Goal: Task Accomplishment & Management: Use online tool/utility

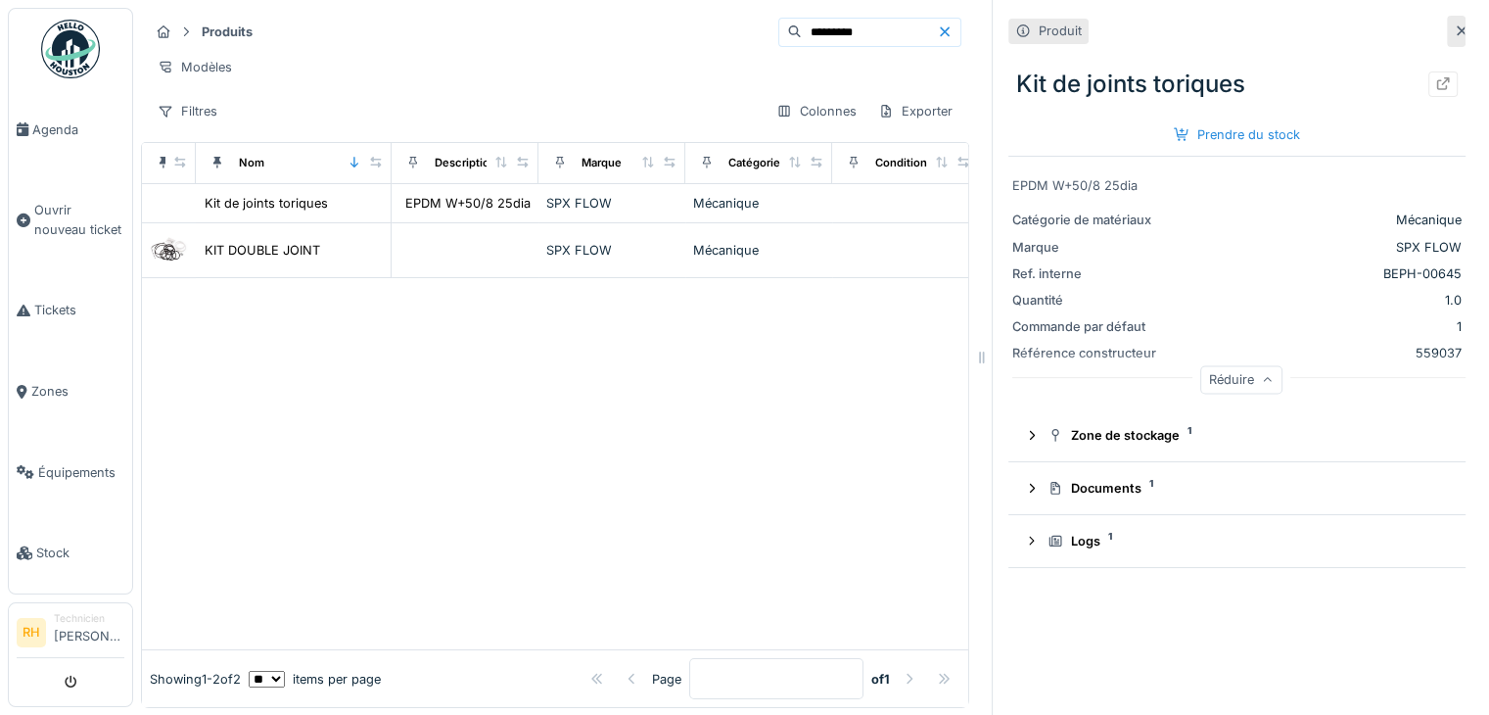
scroll to position [0, 1230]
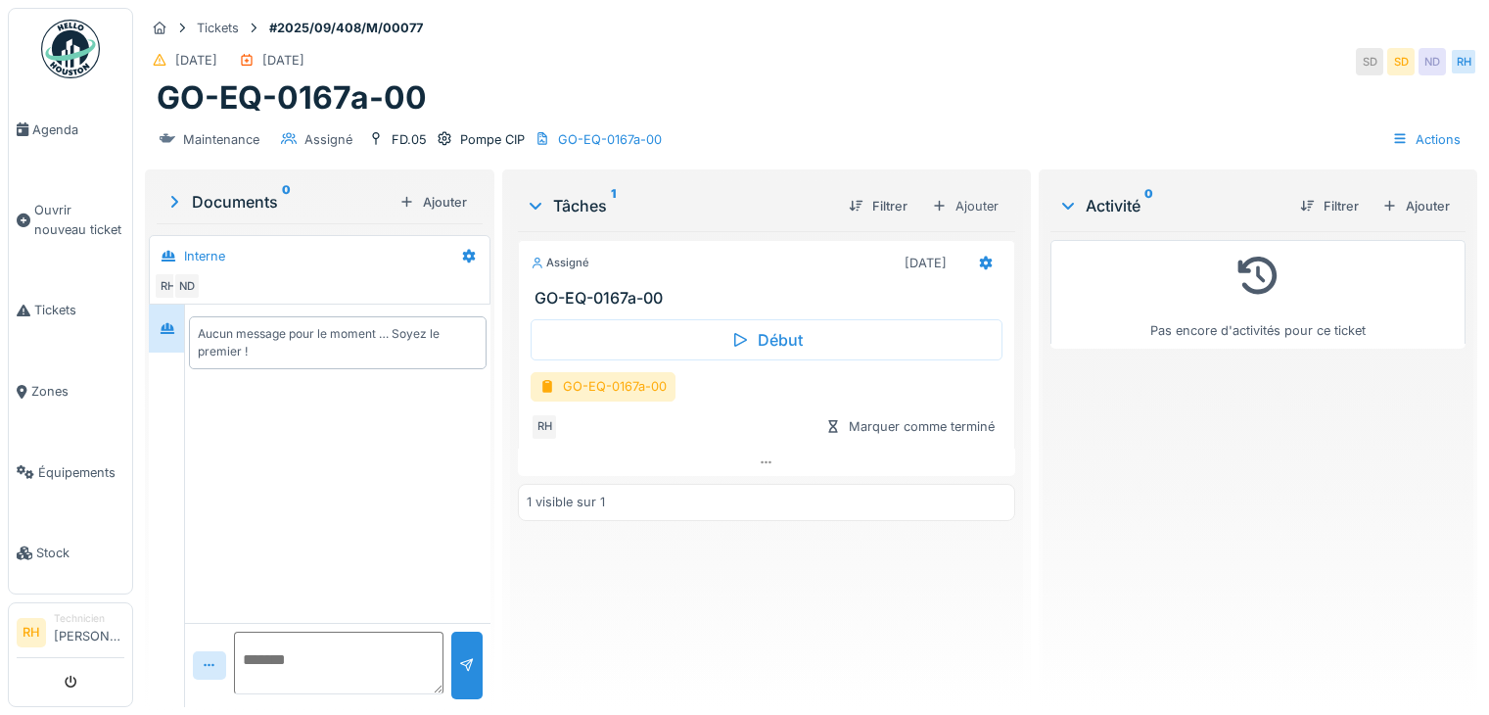
scroll to position [15, 0]
click at [591, 372] on div "GO-EQ-0167a-00" at bounding box center [603, 386] width 145 height 28
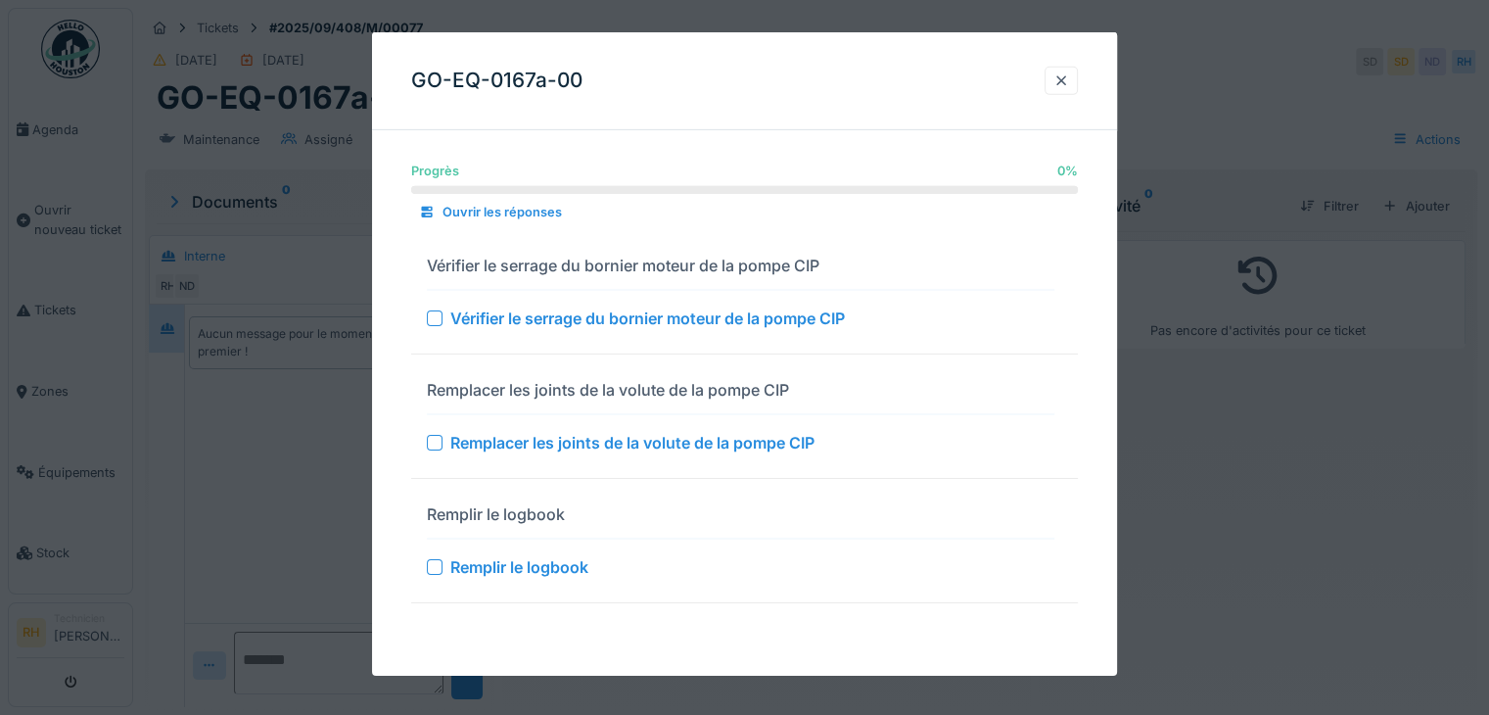
click at [443, 315] on div "Vérifier le serrage du bornier moteur de la pompe CIP" at bounding box center [740, 316] width 627 height 23
click at [435, 317] on div at bounding box center [435, 317] width 16 height 16
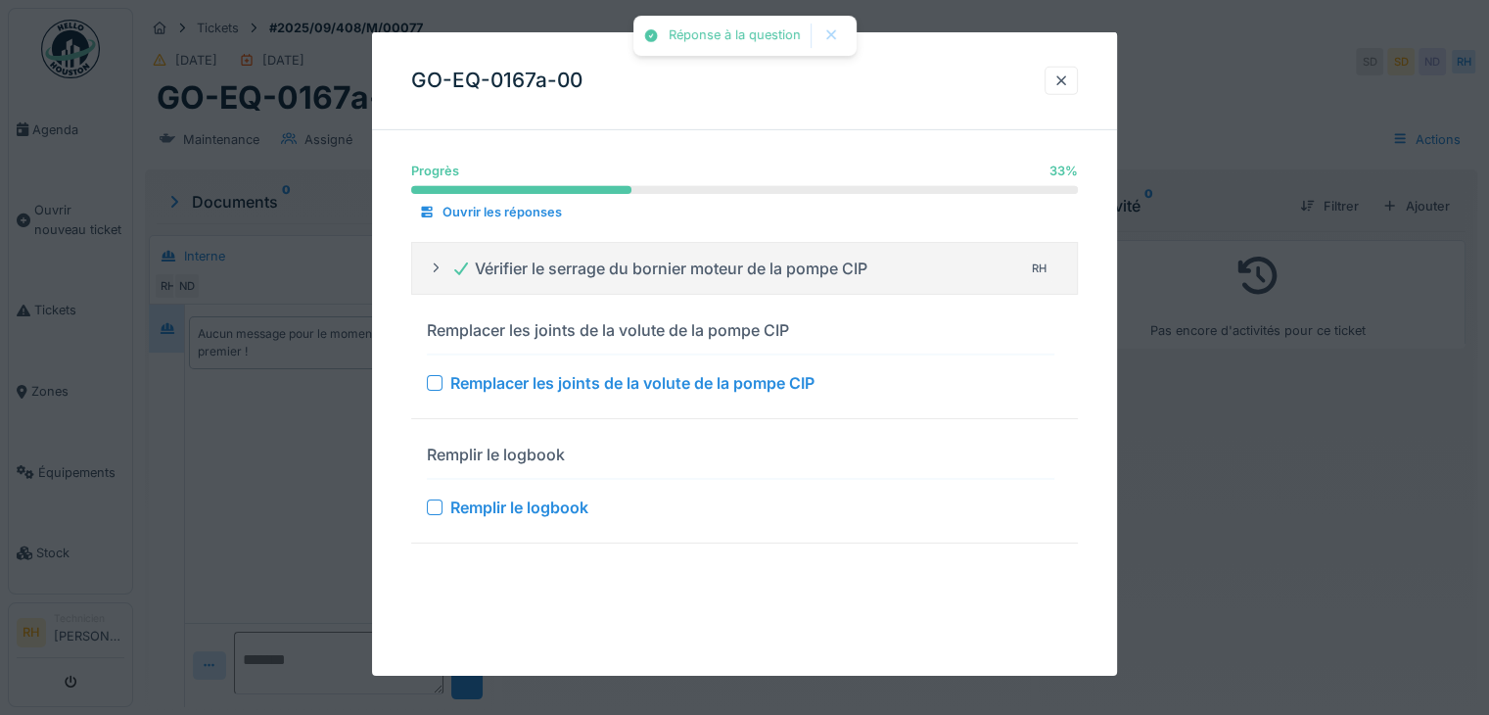
drag, startPoint x: 439, startPoint y: 377, endPoint x: 447, endPoint y: 387, distance: 13.2
click at [438, 377] on div at bounding box center [435, 383] width 16 height 16
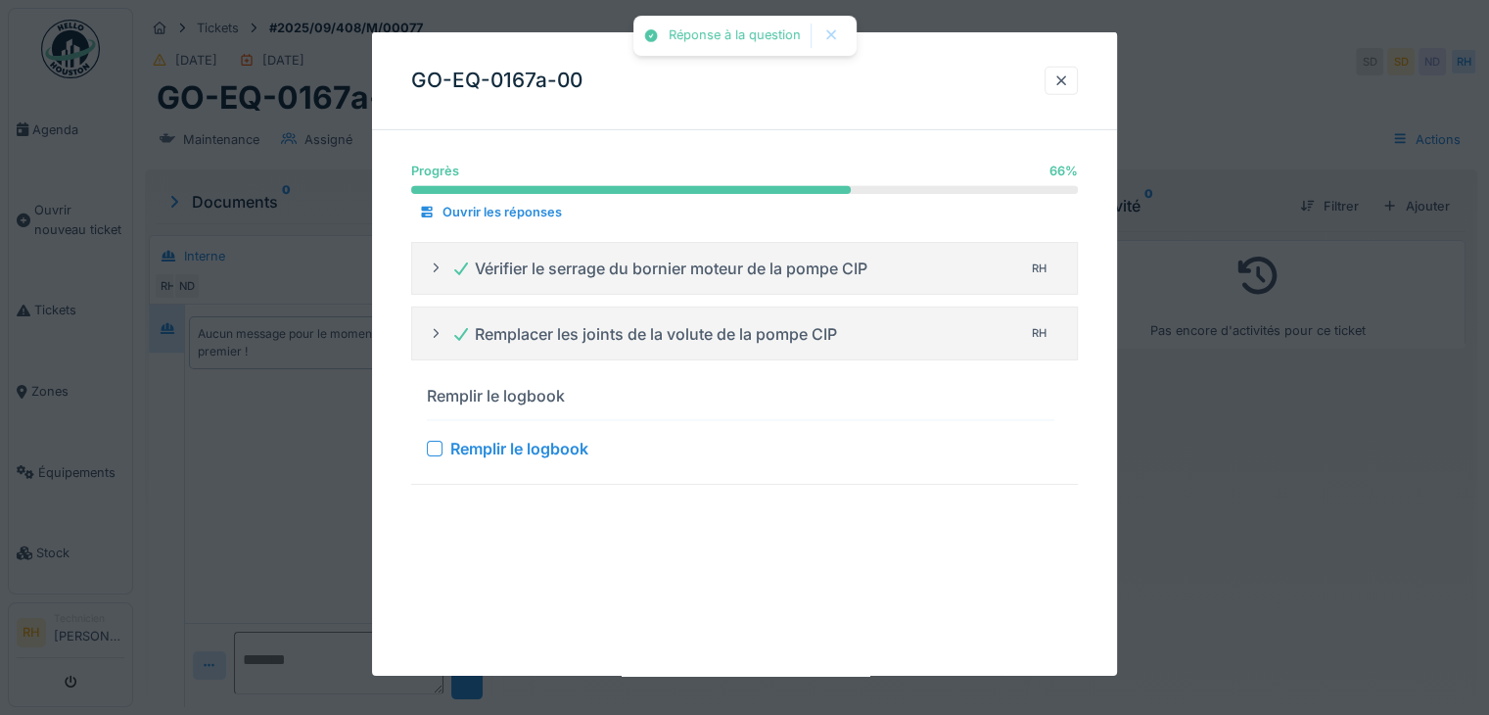
drag, startPoint x: 434, startPoint y: 451, endPoint x: 454, endPoint y: 450, distance: 20.6
click at [434, 449] on div at bounding box center [435, 449] width 16 height 16
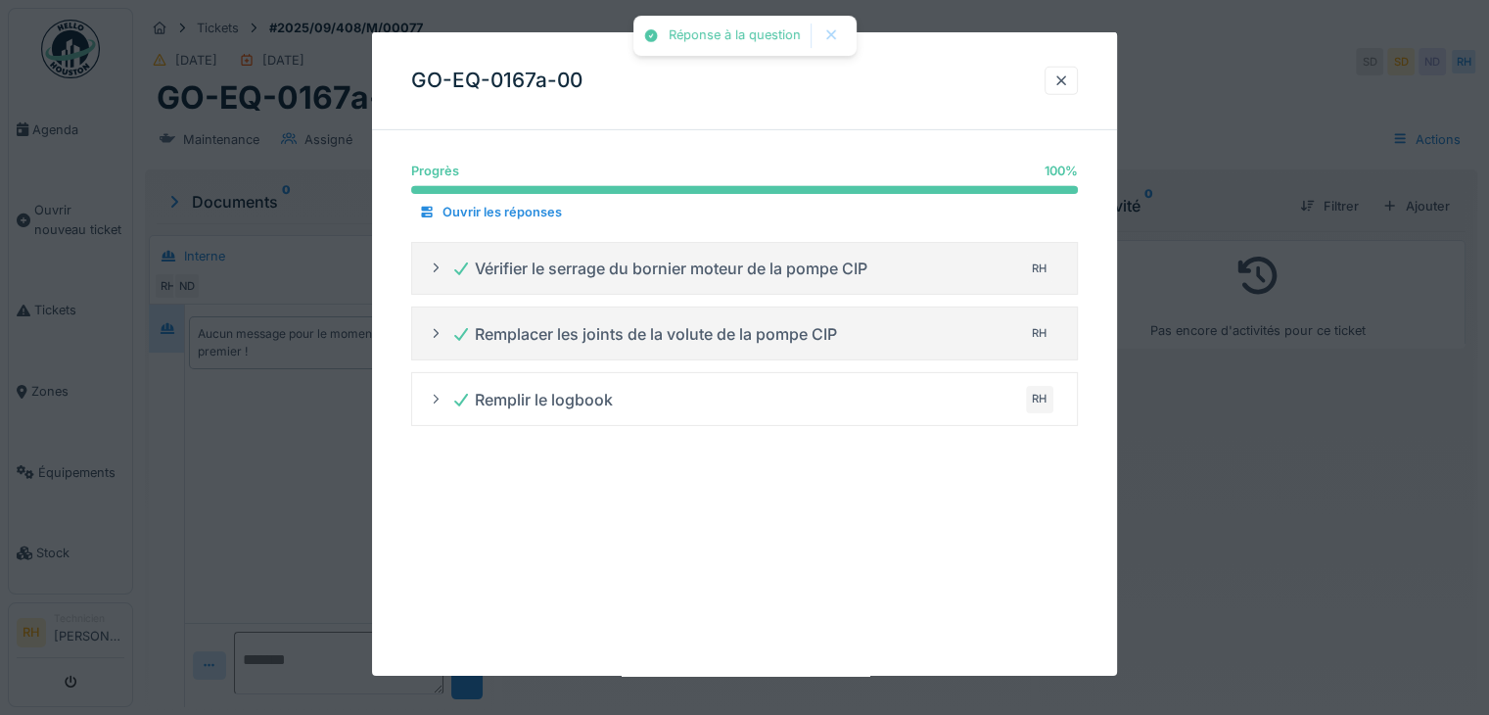
click at [1240, 545] on div at bounding box center [744, 357] width 1489 height 715
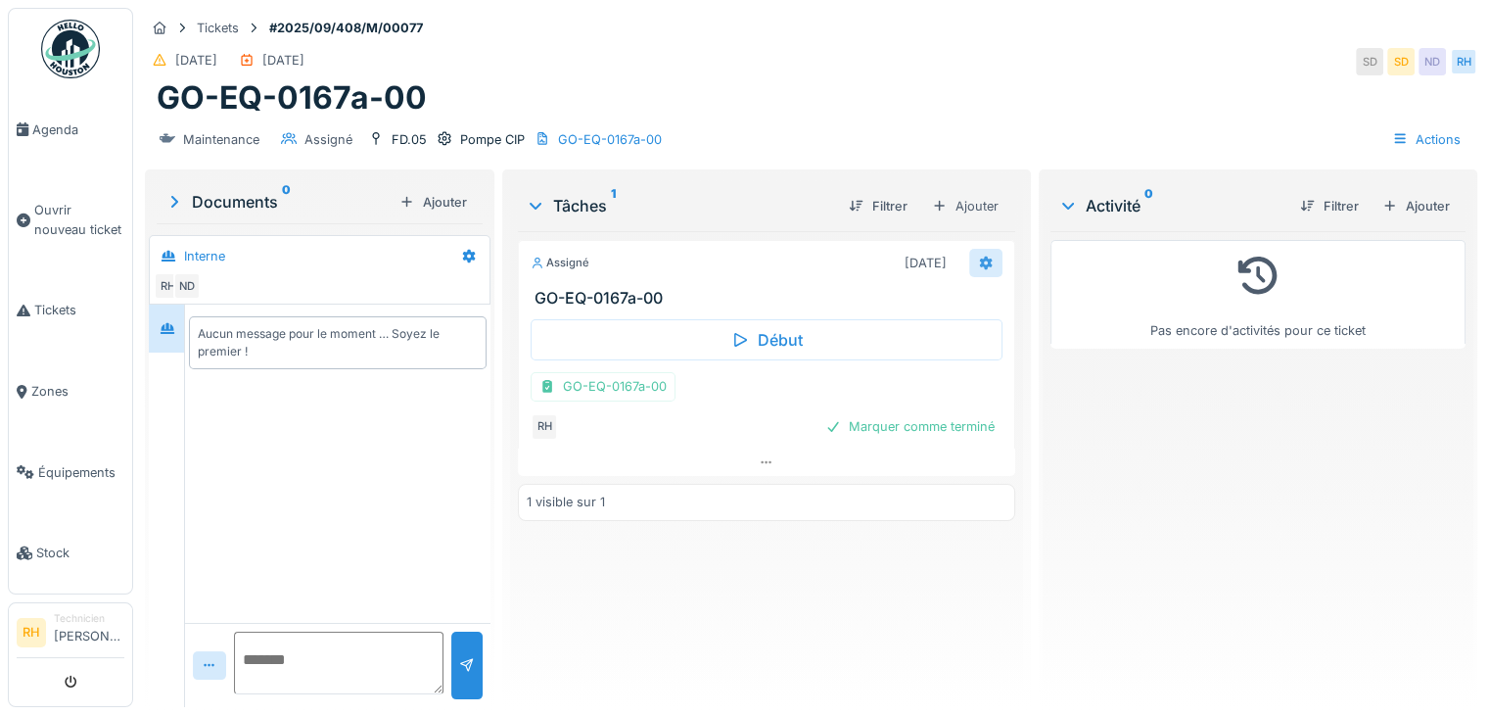
click at [969, 249] on div at bounding box center [985, 263] width 33 height 28
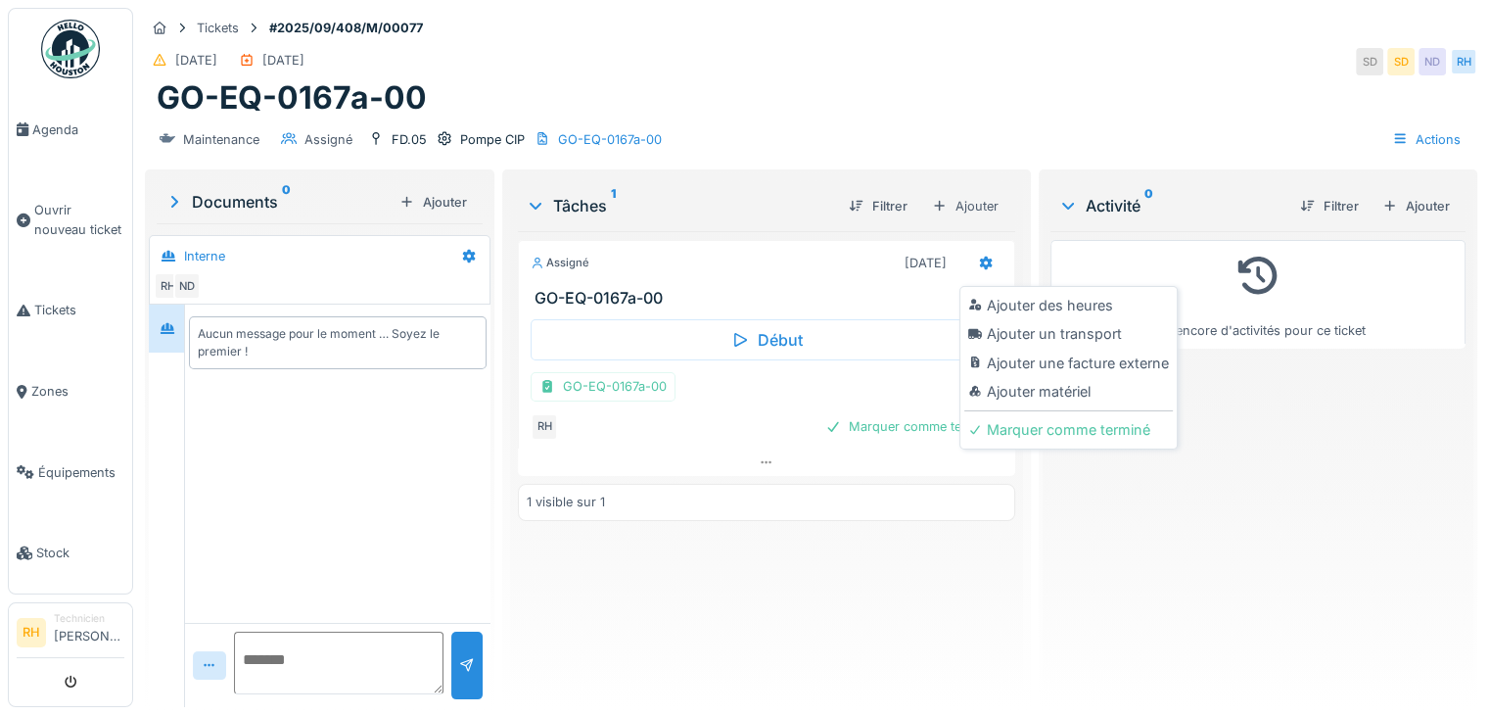
click at [1002, 291] on div "Ajouter des heures" at bounding box center [1068, 305] width 209 height 29
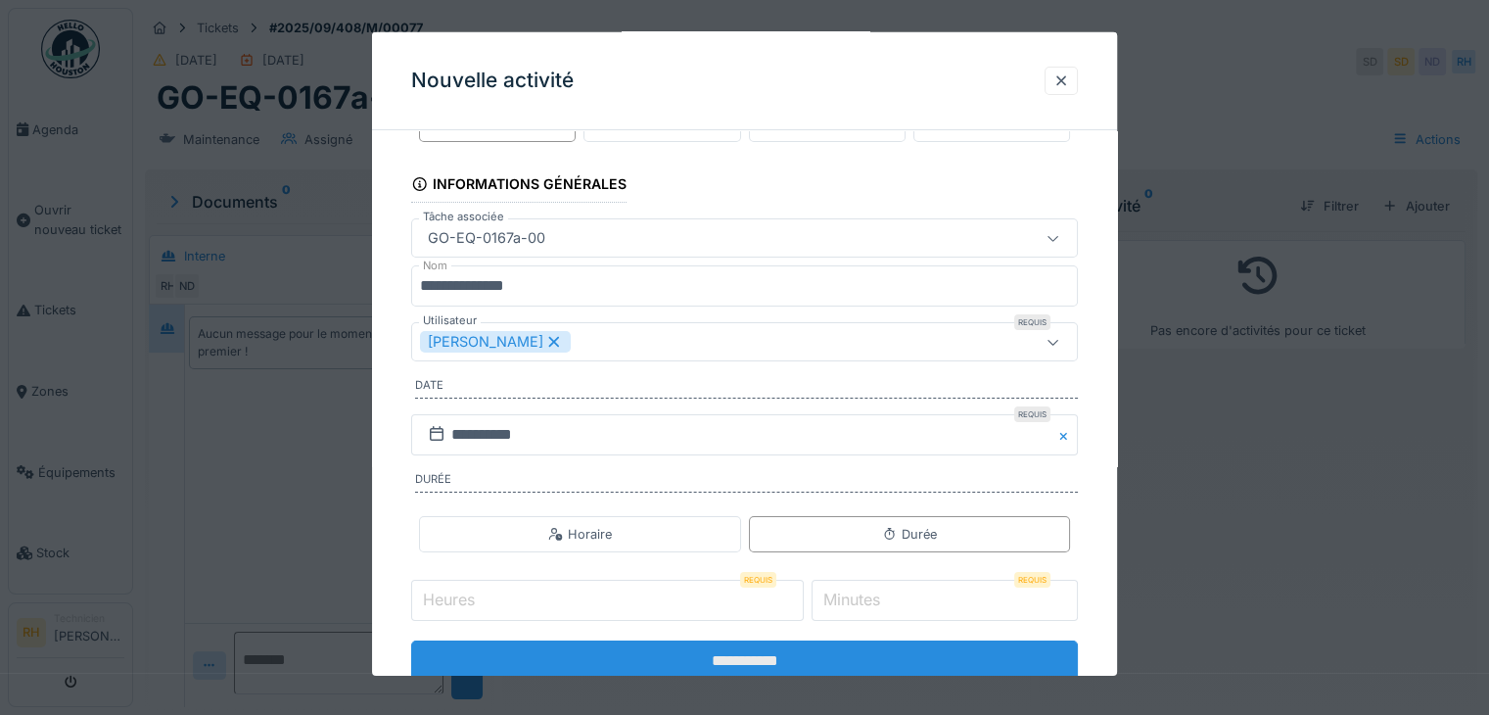
scroll to position [121, 0]
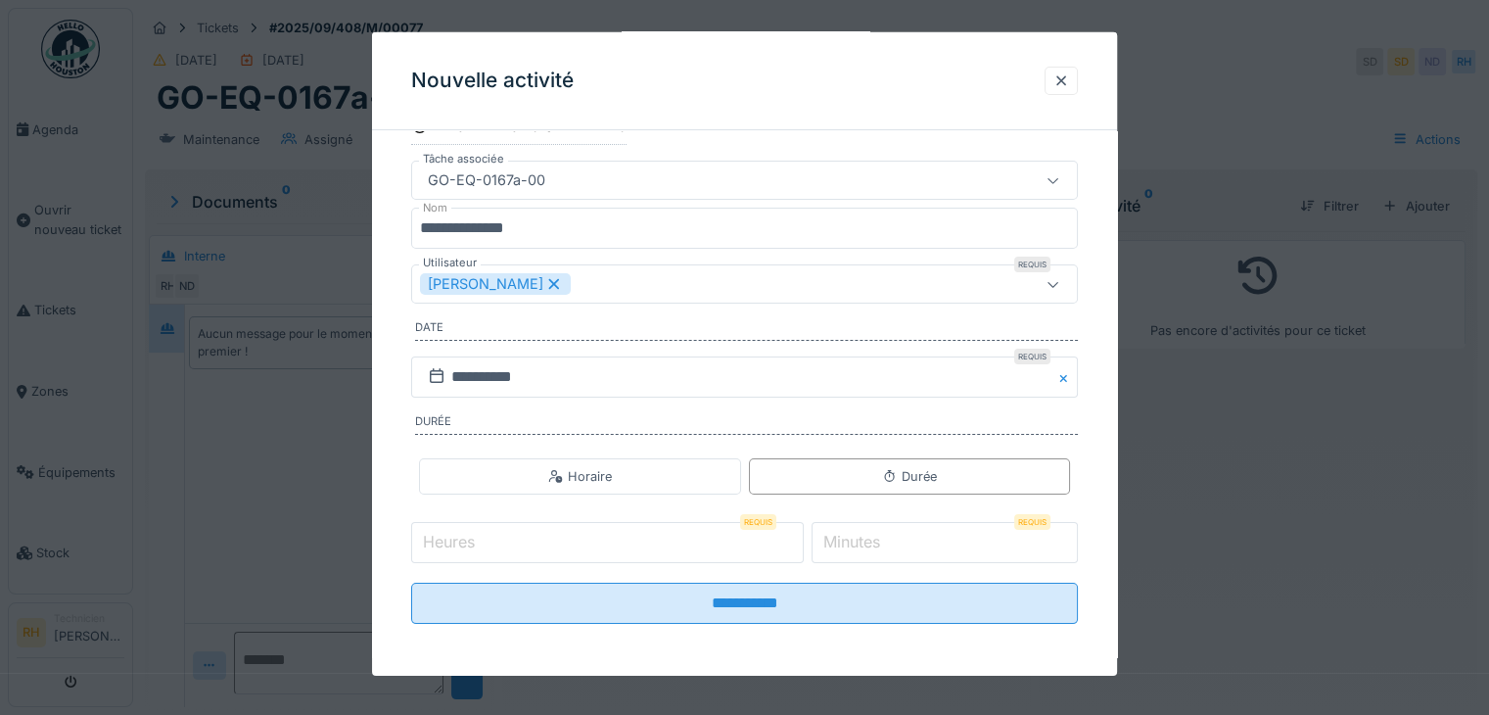
click at [618, 539] on input "Heures" at bounding box center [607, 542] width 393 height 41
type input "*"
click at [877, 539] on label "Minutes" at bounding box center [851, 541] width 65 height 23
click at [877, 539] on input "*" at bounding box center [945, 542] width 266 height 41
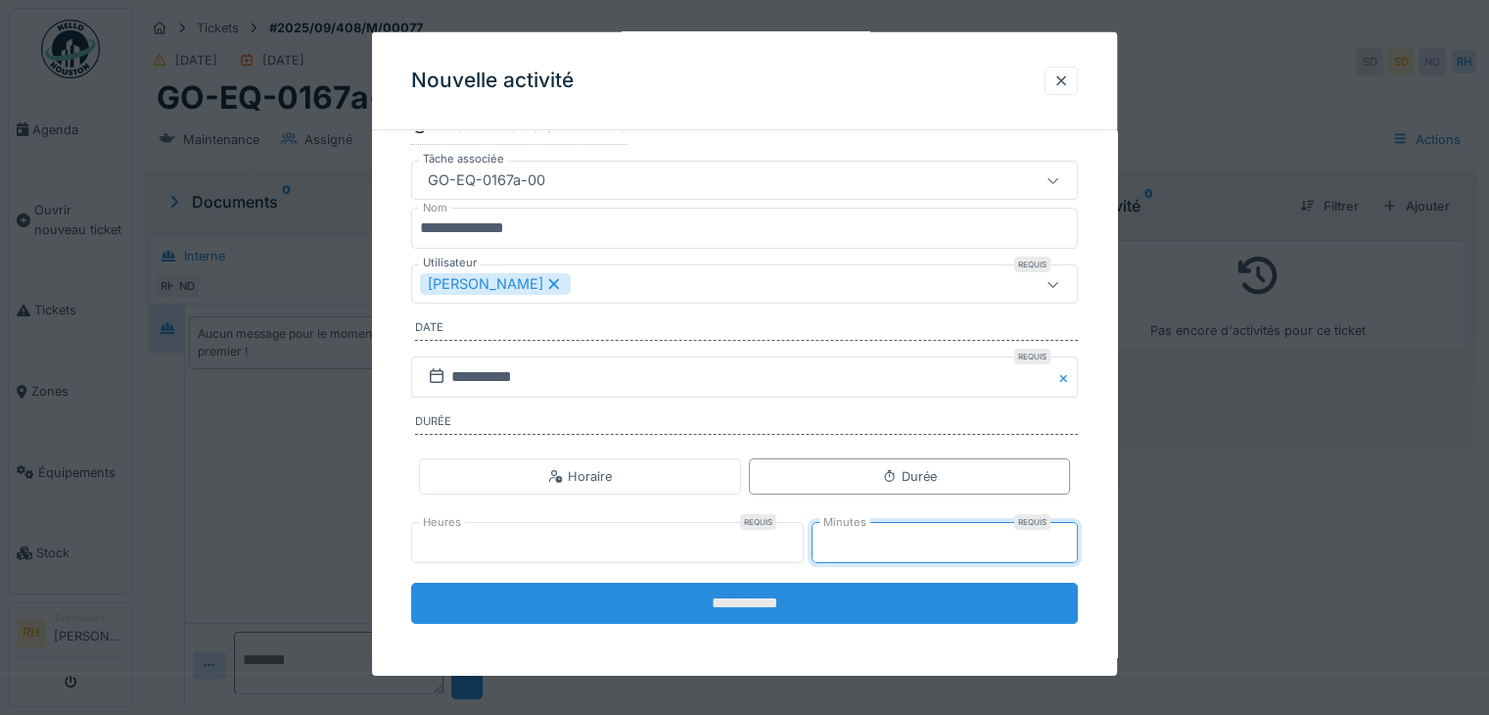
type input "**"
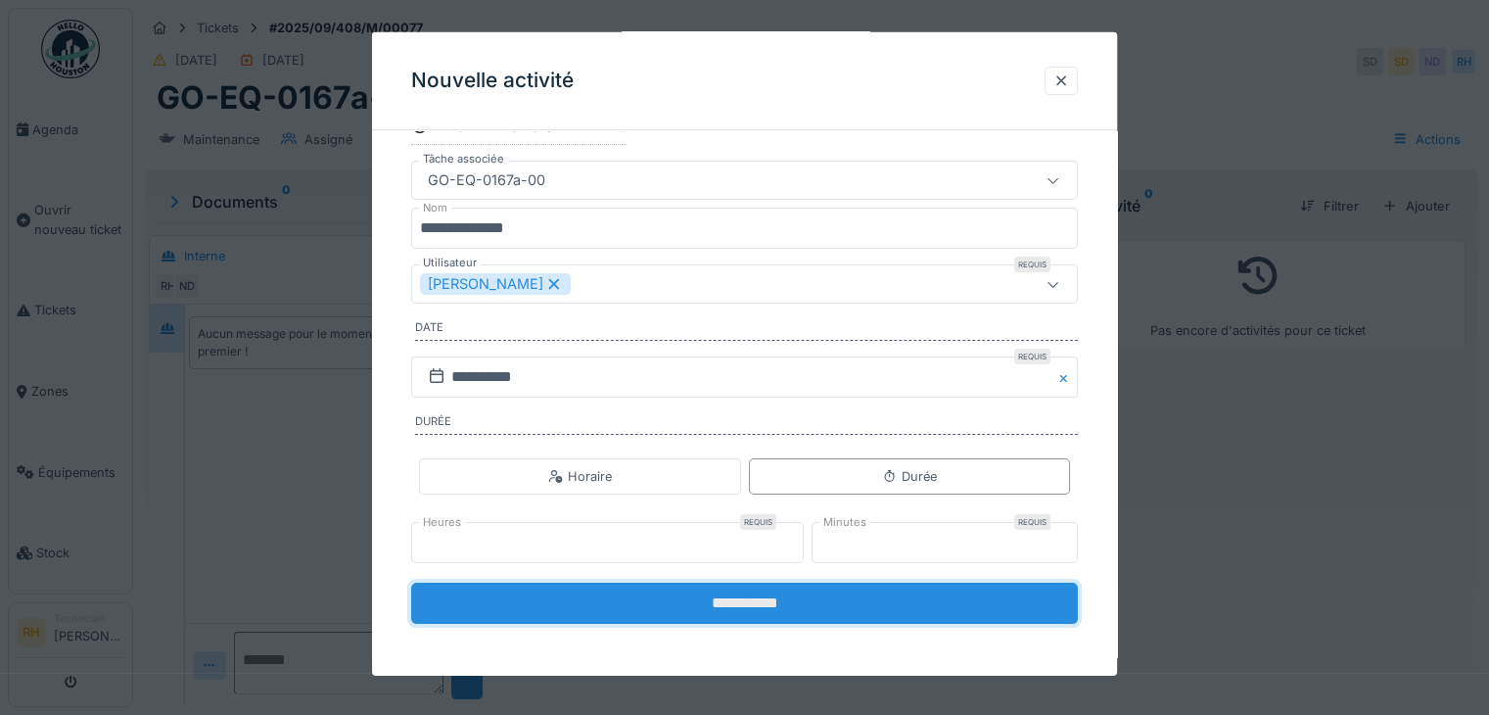
click at [839, 600] on input "**********" at bounding box center [744, 602] width 667 height 41
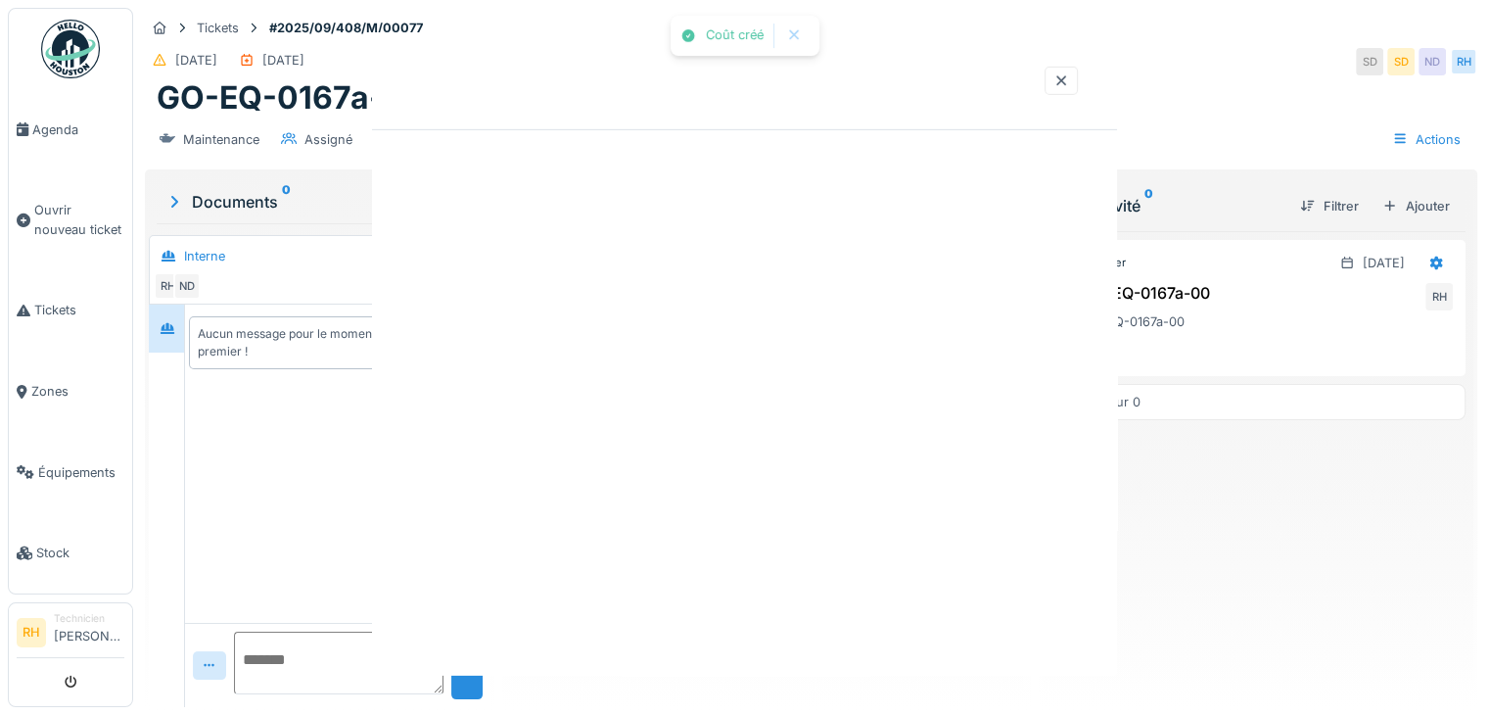
scroll to position [0, 0]
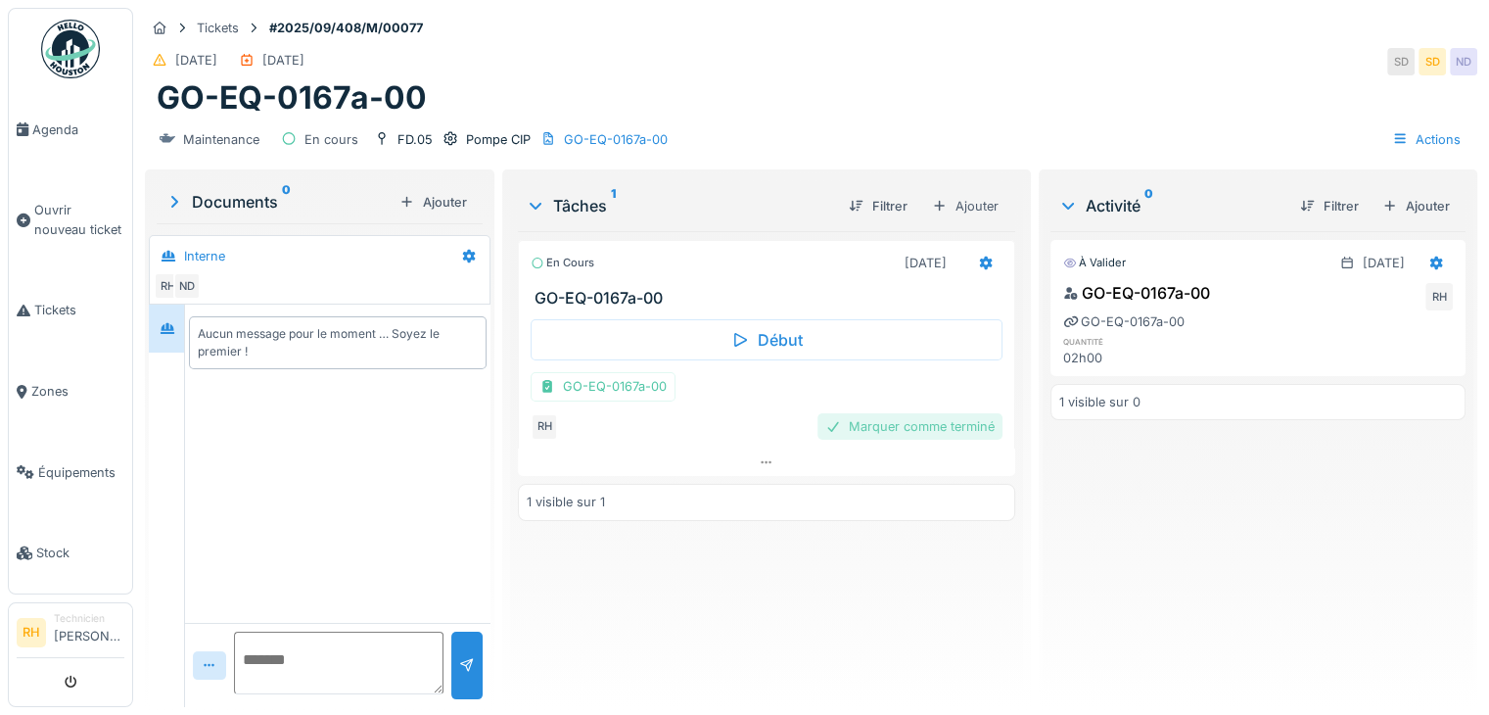
click at [859, 413] on div "Marquer comme terminé" at bounding box center [909, 426] width 185 height 26
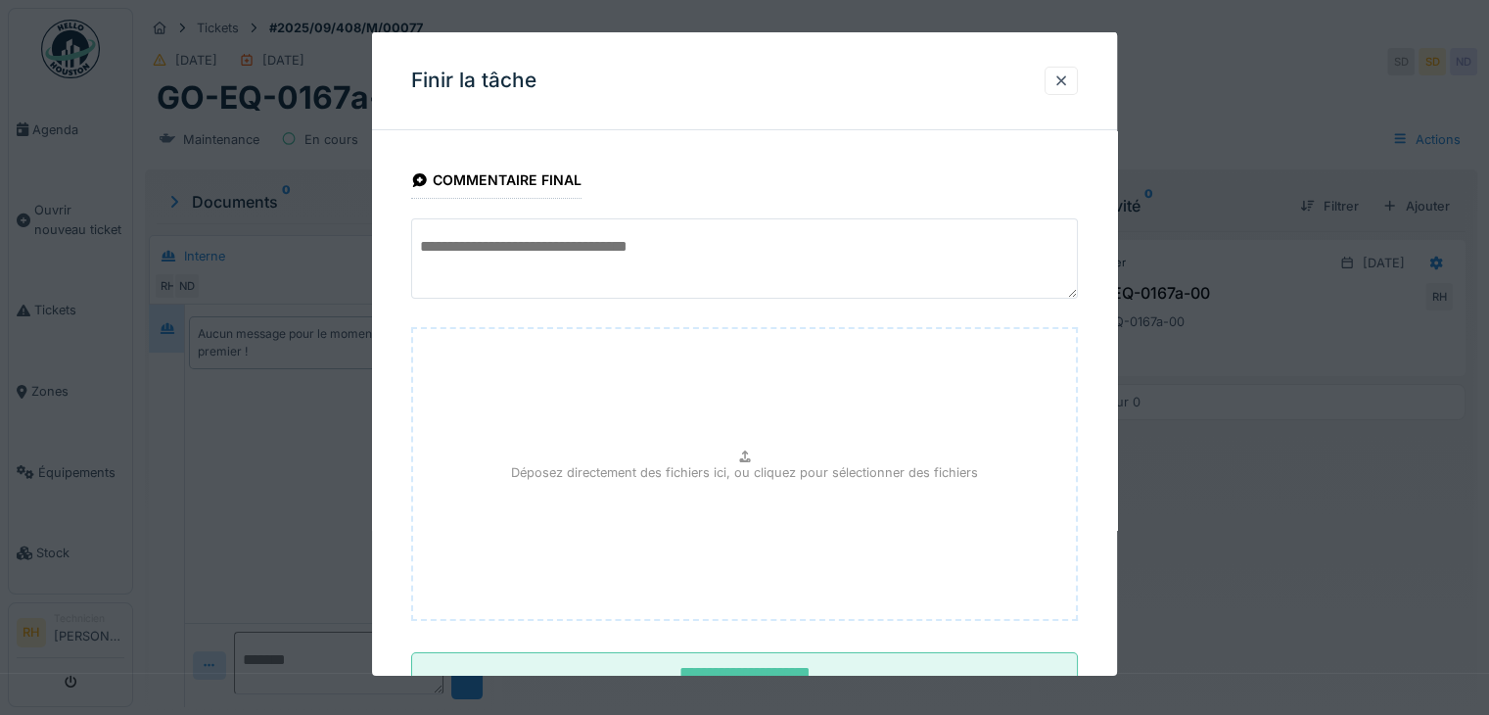
click at [630, 235] on textarea at bounding box center [744, 258] width 667 height 80
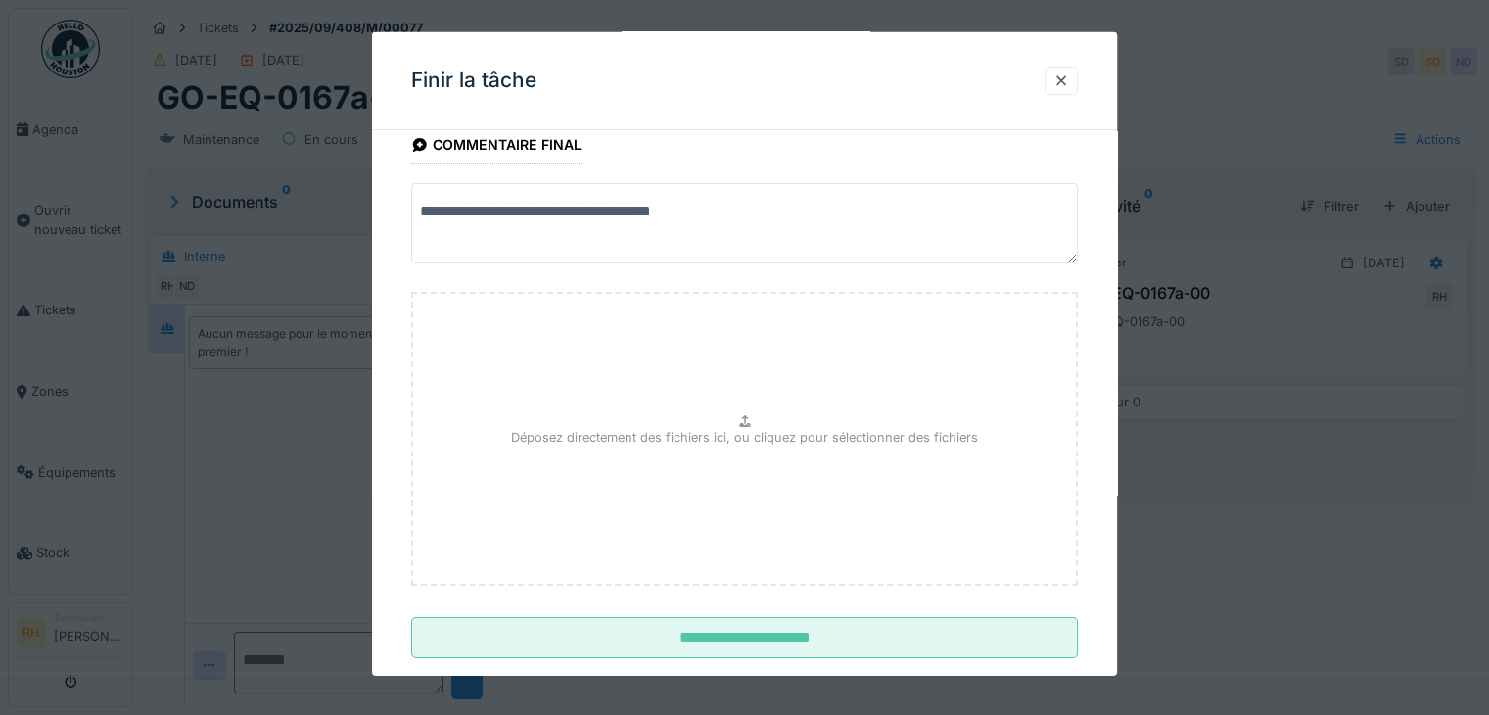
scroll to position [70, 0]
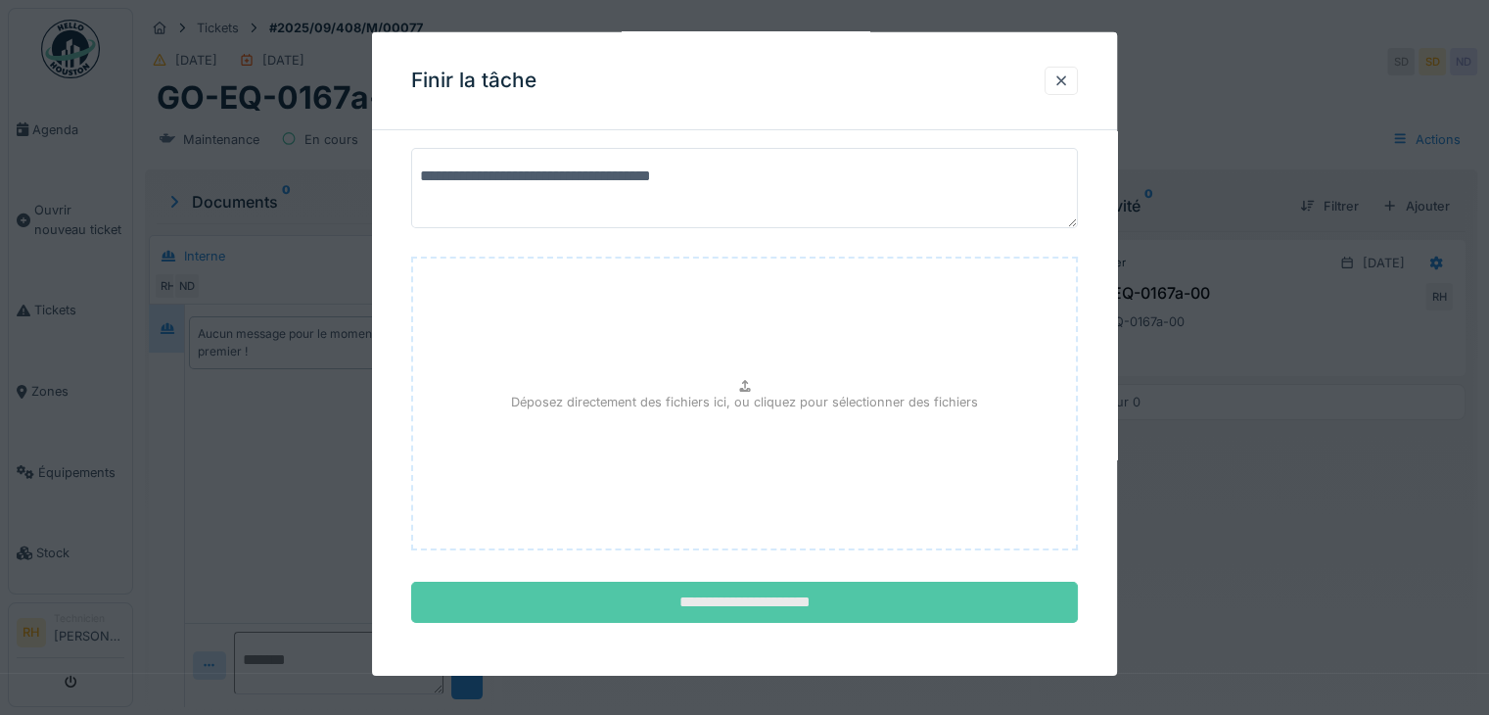
type textarea "**********"
click at [707, 604] on input "**********" at bounding box center [744, 601] width 667 height 41
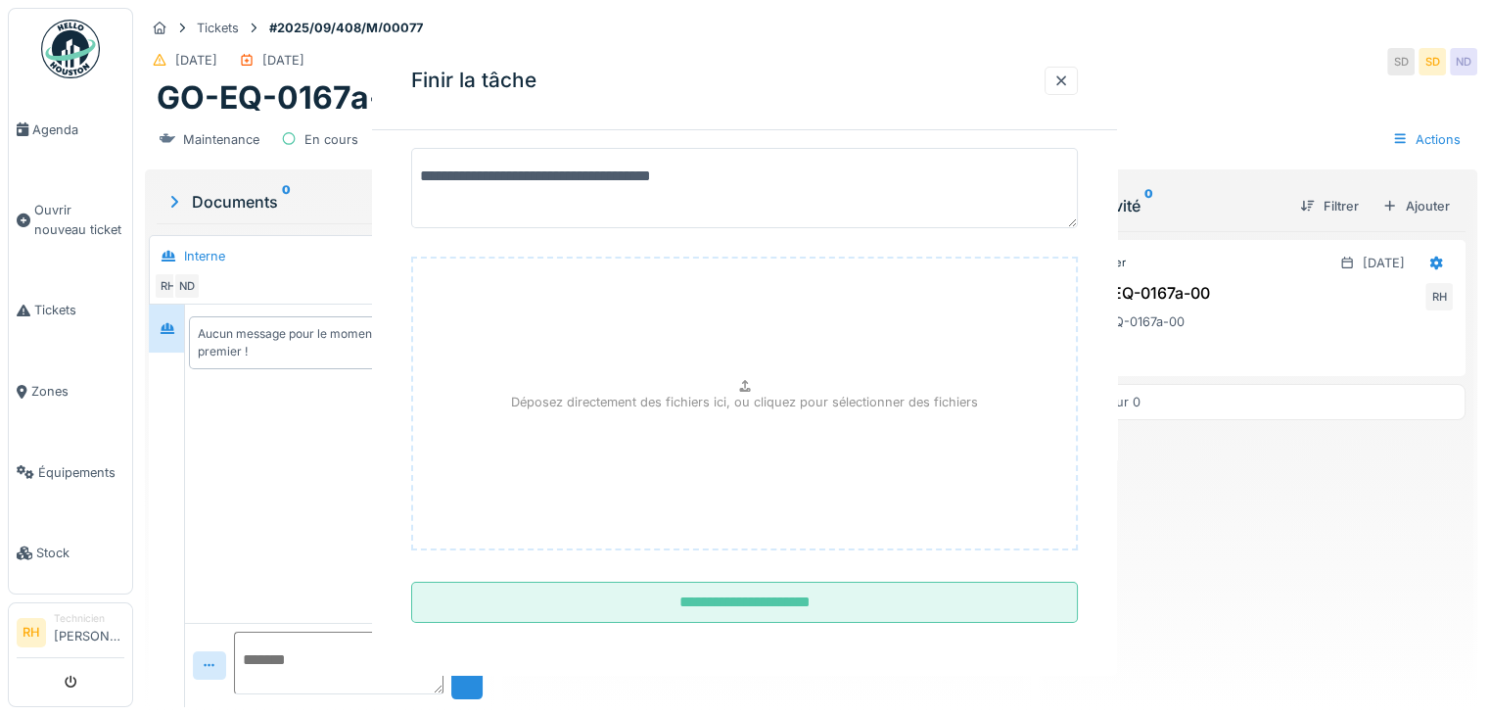
scroll to position [0, 0]
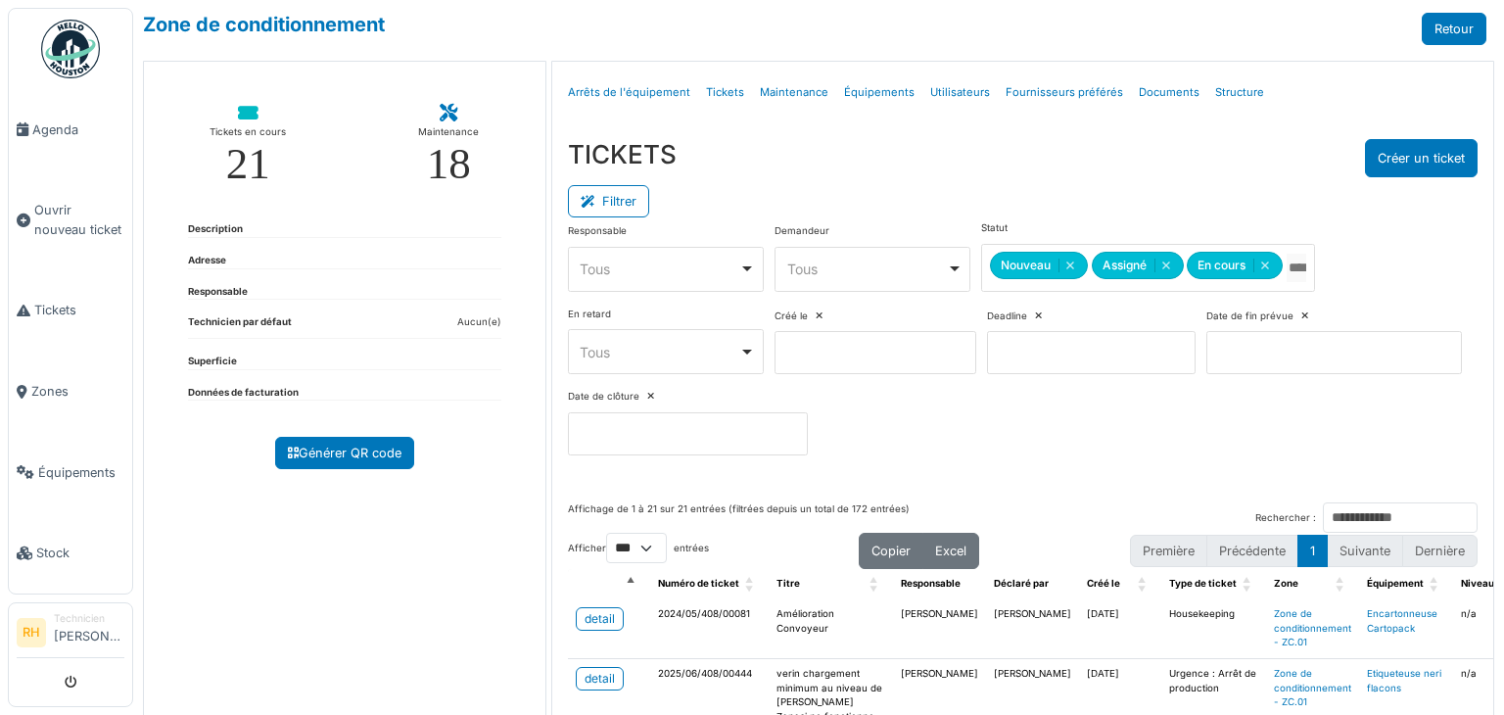
select select "***"
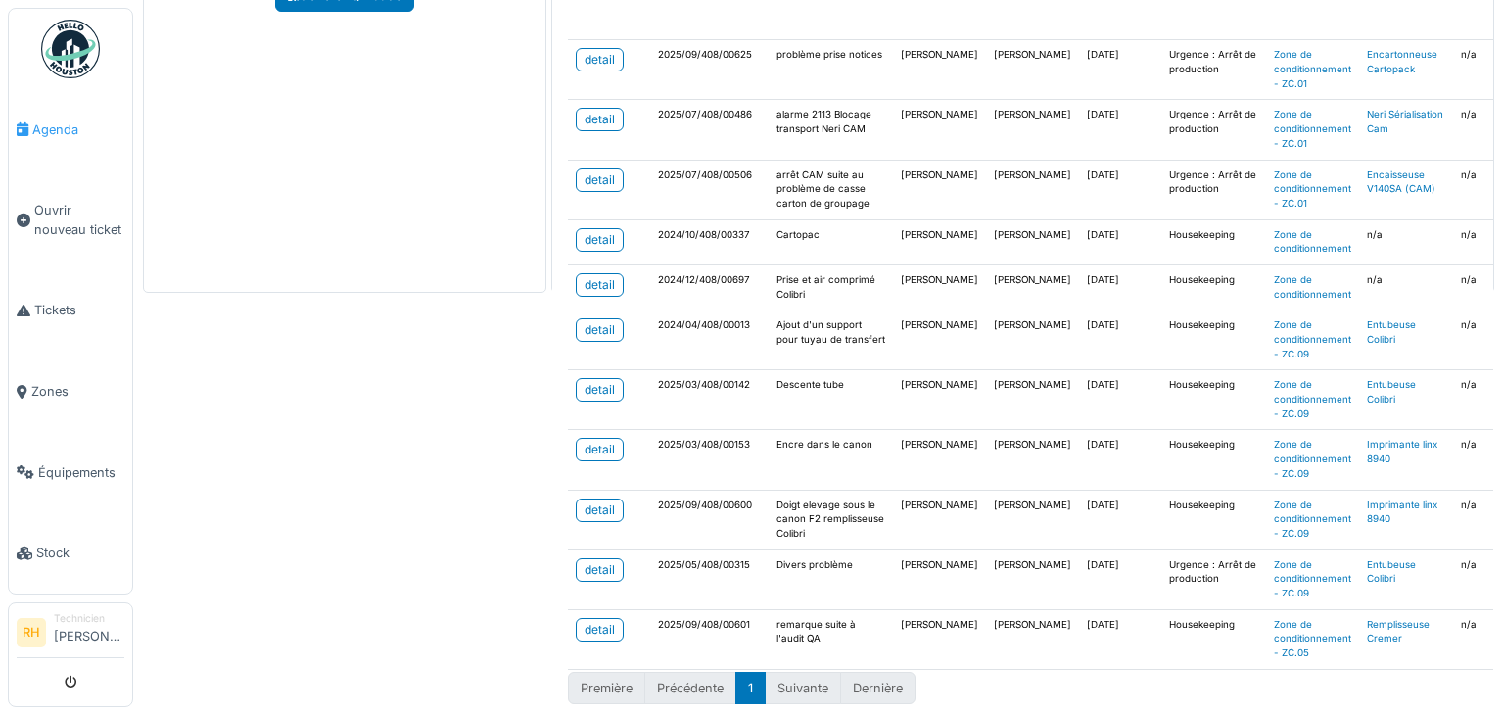
click at [47, 138] on link "Agenda" at bounding box center [70, 129] width 123 height 81
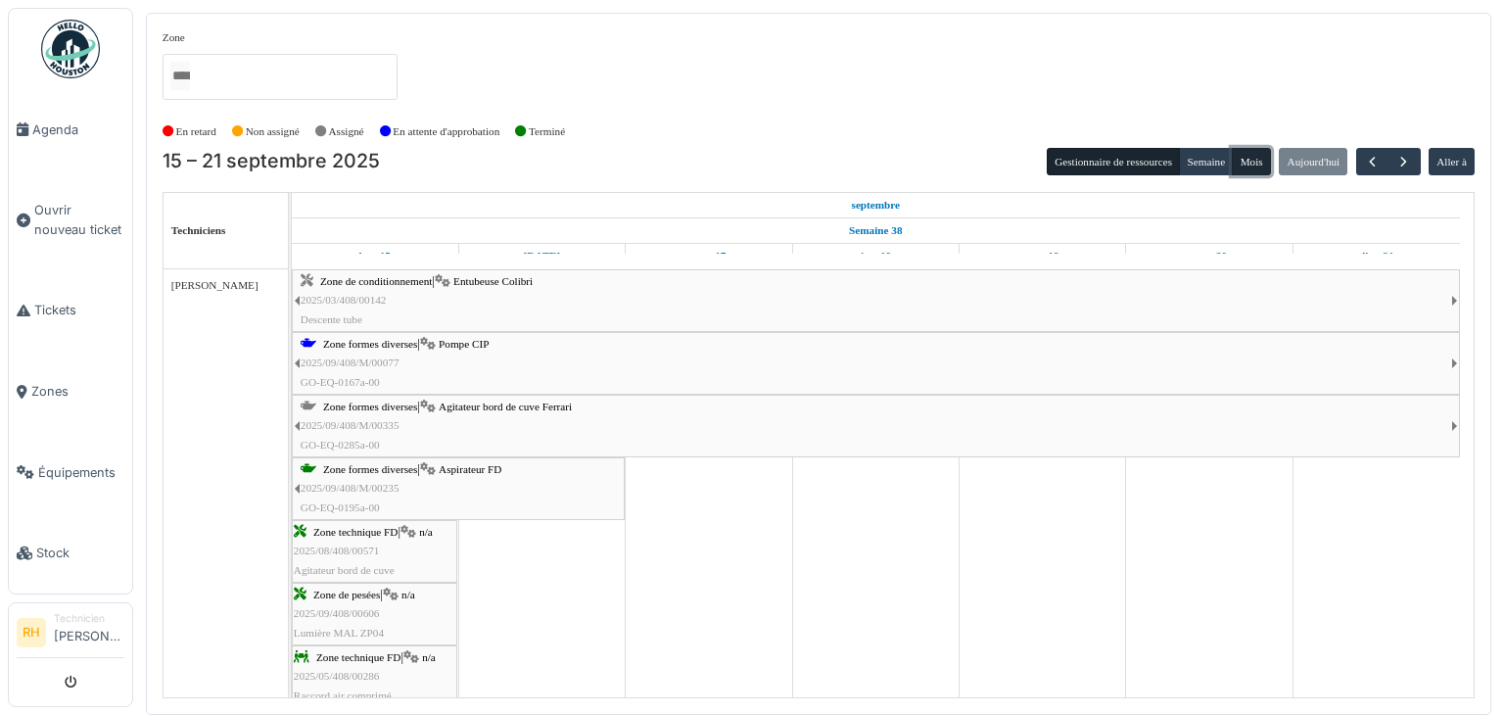
click at [1255, 162] on button "Mois" at bounding box center [1250, 161] width 39 height 27
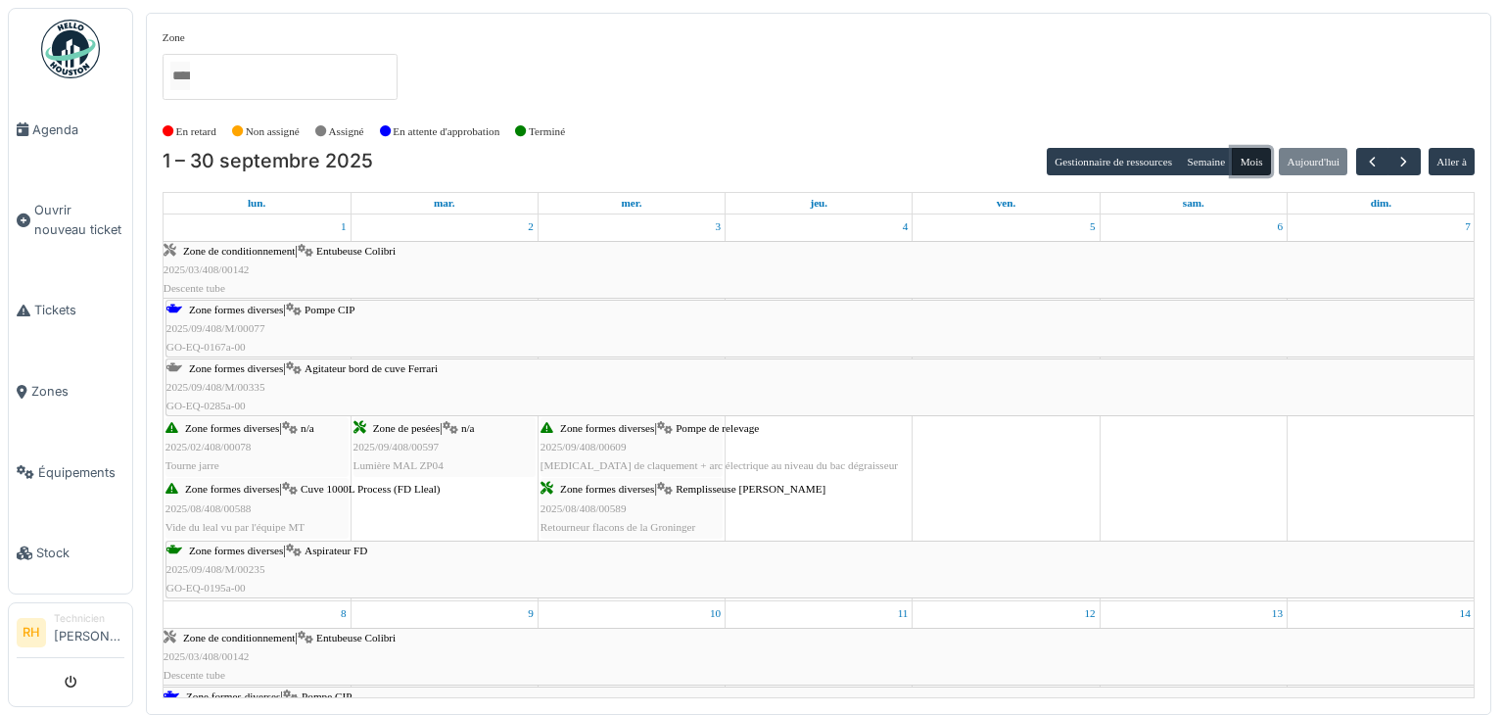
click at [328, 366] on span "Agitateur bord de cuve Ferrari" at bounding box center [370, 368] width 133 height 12
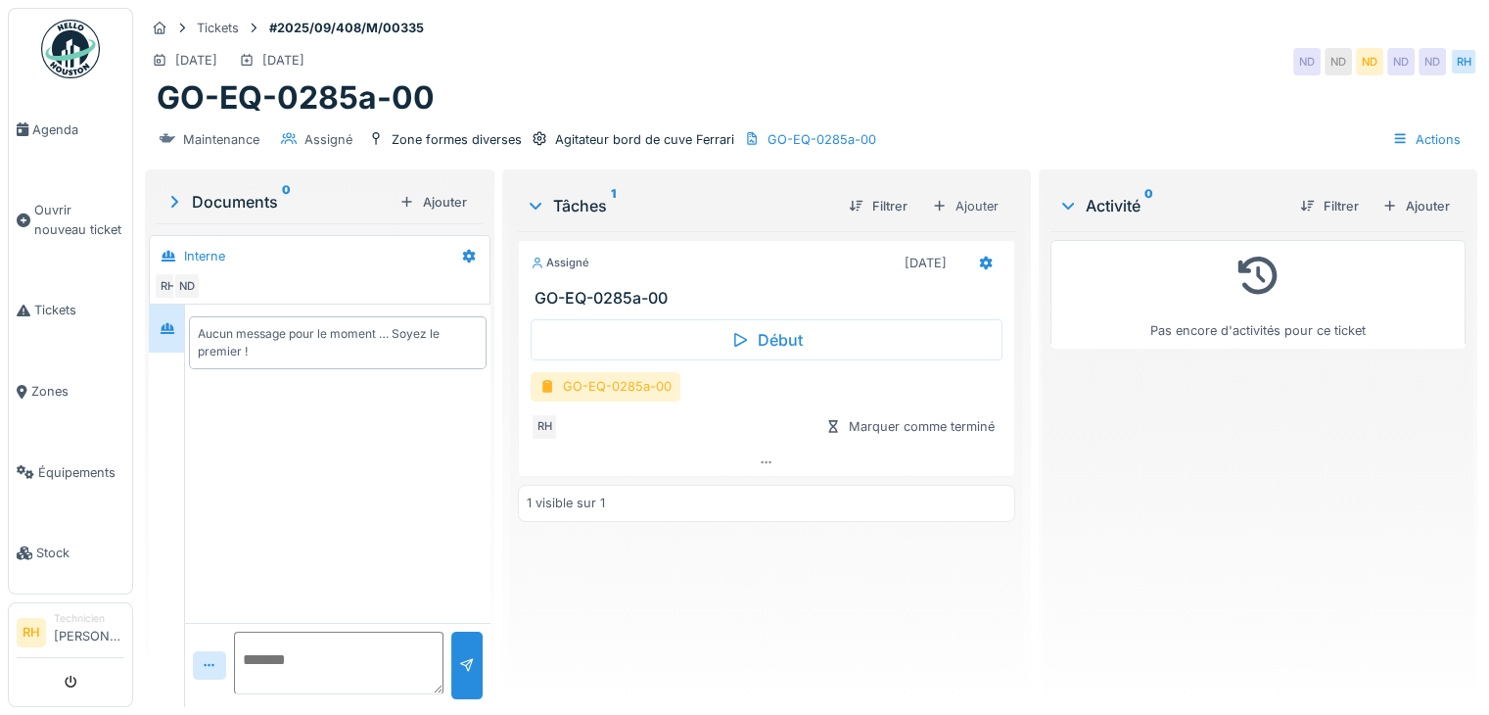
click at [656, 386] on div "GO-EQ-0285a-00" at bounding box center [606, 386] width 150 height 28
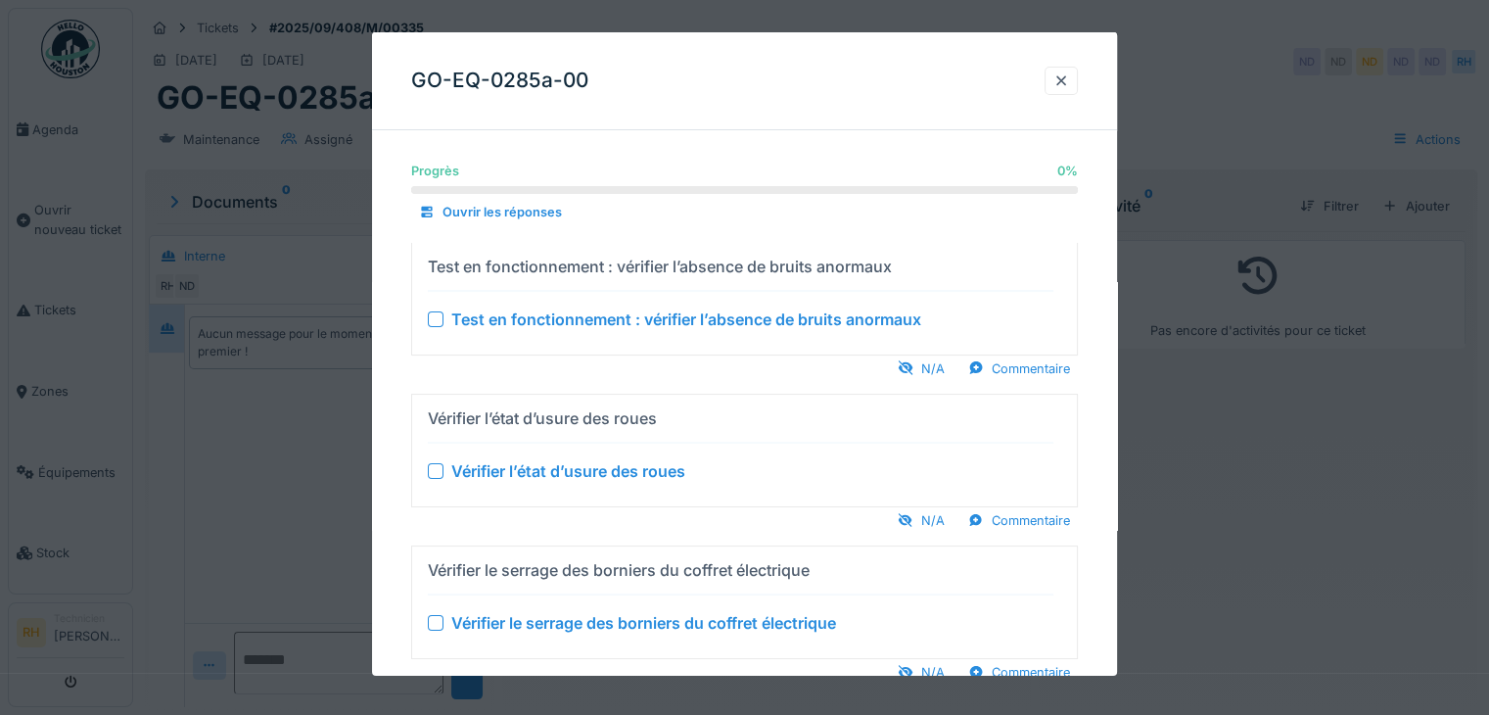
click at [915, 94] on div "GO-EQ-0285a-00" at bounding box center [744, 81] width 745 height 98
click at [1065, 90] on div at bounding box center [1061, 81] width 33 height 28
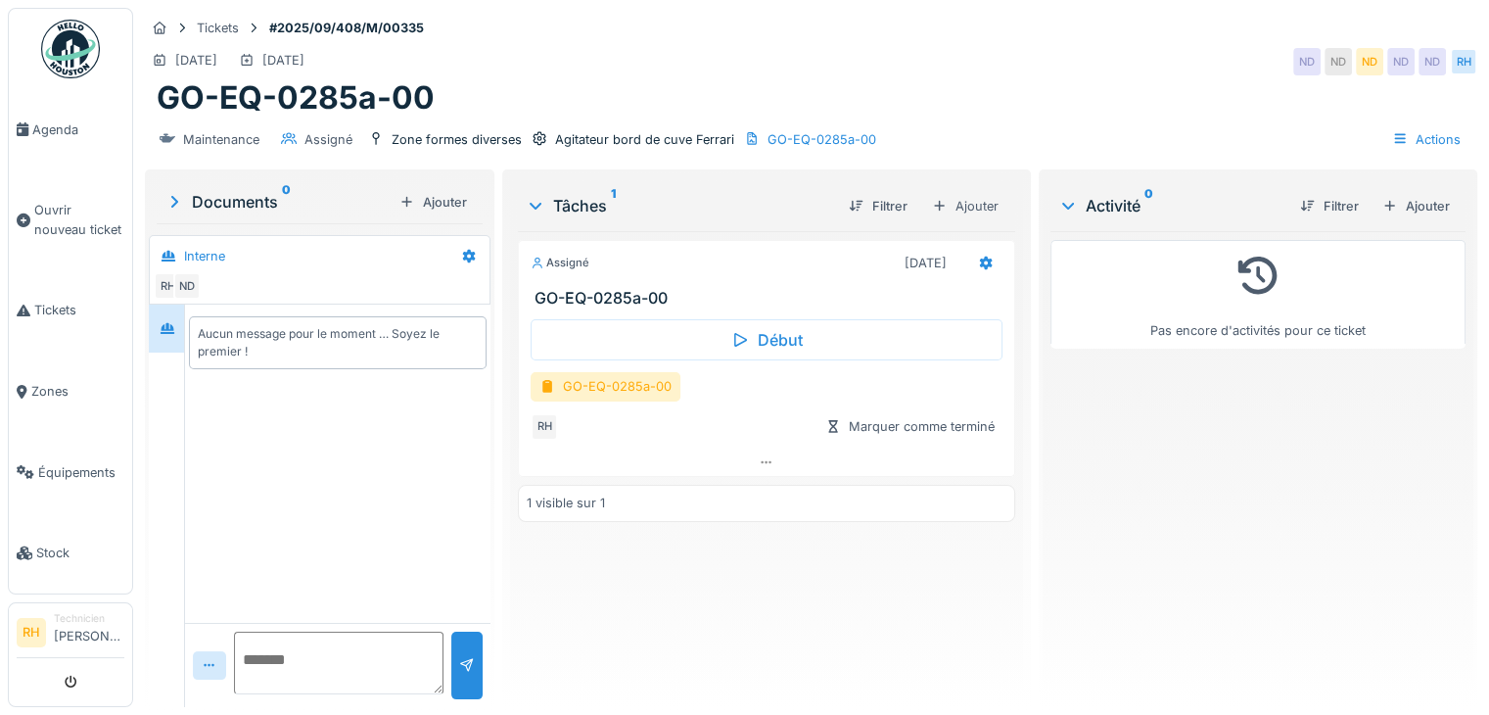
drag, startPoint x: 693, startPoint y: 580, endPoint x: 663, endPoint y: 597, distance: 34.6
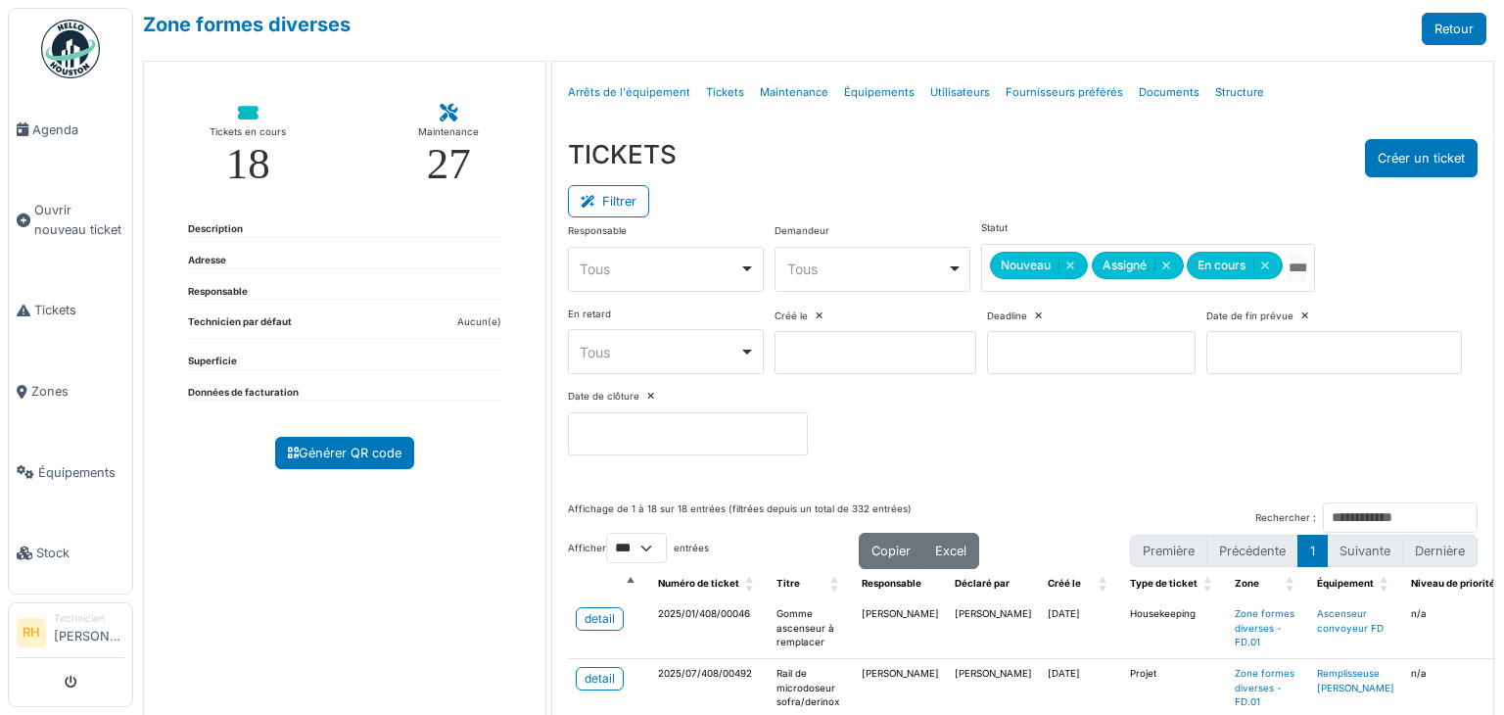
select select "***"
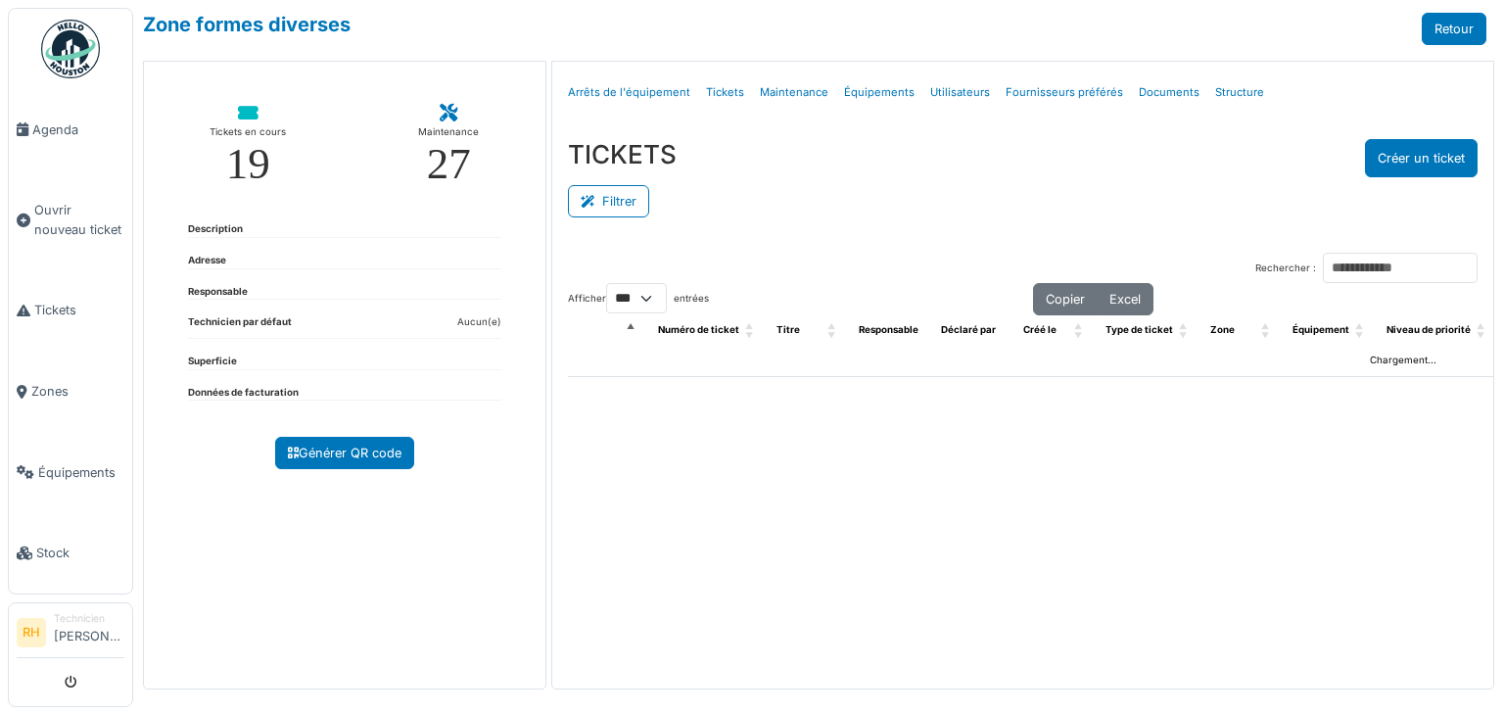
select select "***"
click at [583, 196] on icon at bounding box center [591, 202] width 22 height 13
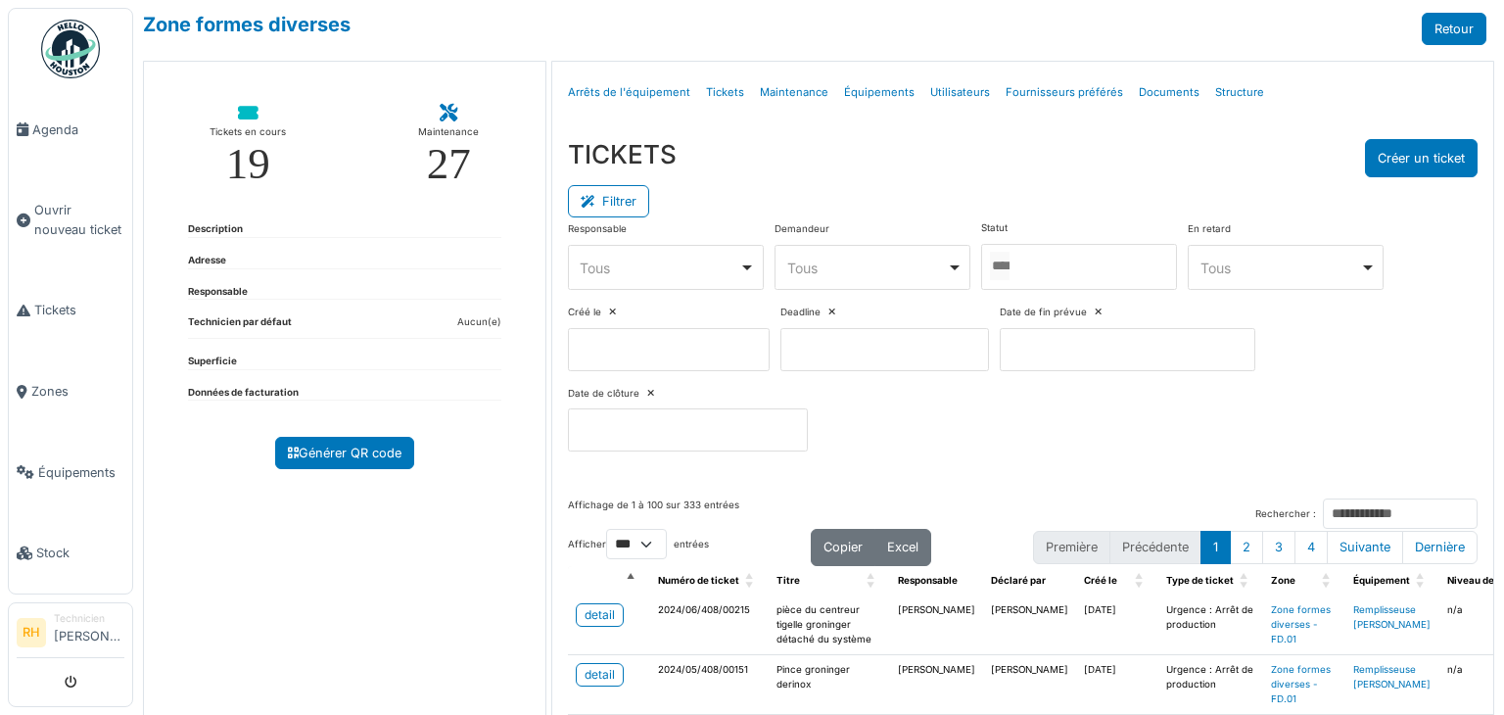
click at [1045, 275] on div at bounding box center [1079, 267] width 196 height 46
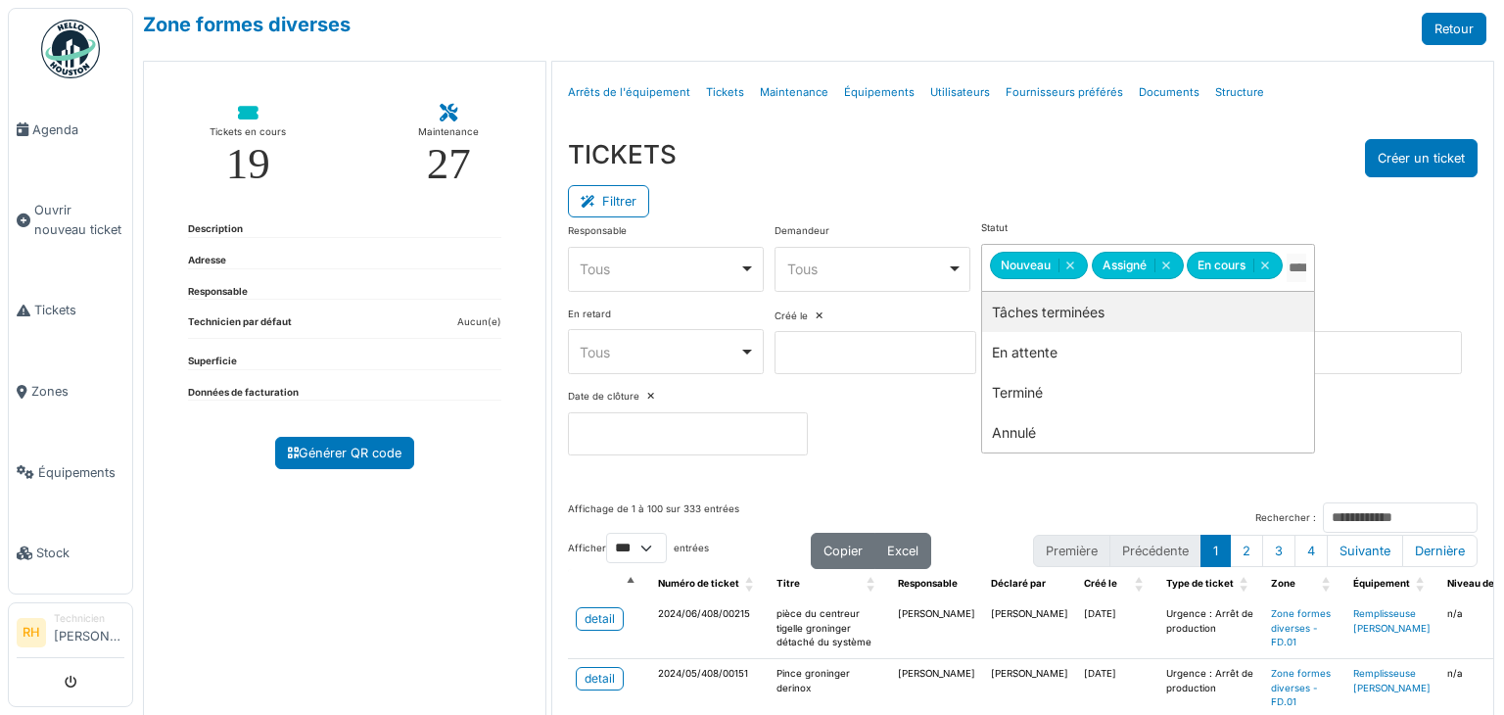
click at [975, 143] on div "TICKETS Créer un ticket" at bounding box center [1022, 158] width 909 height 38
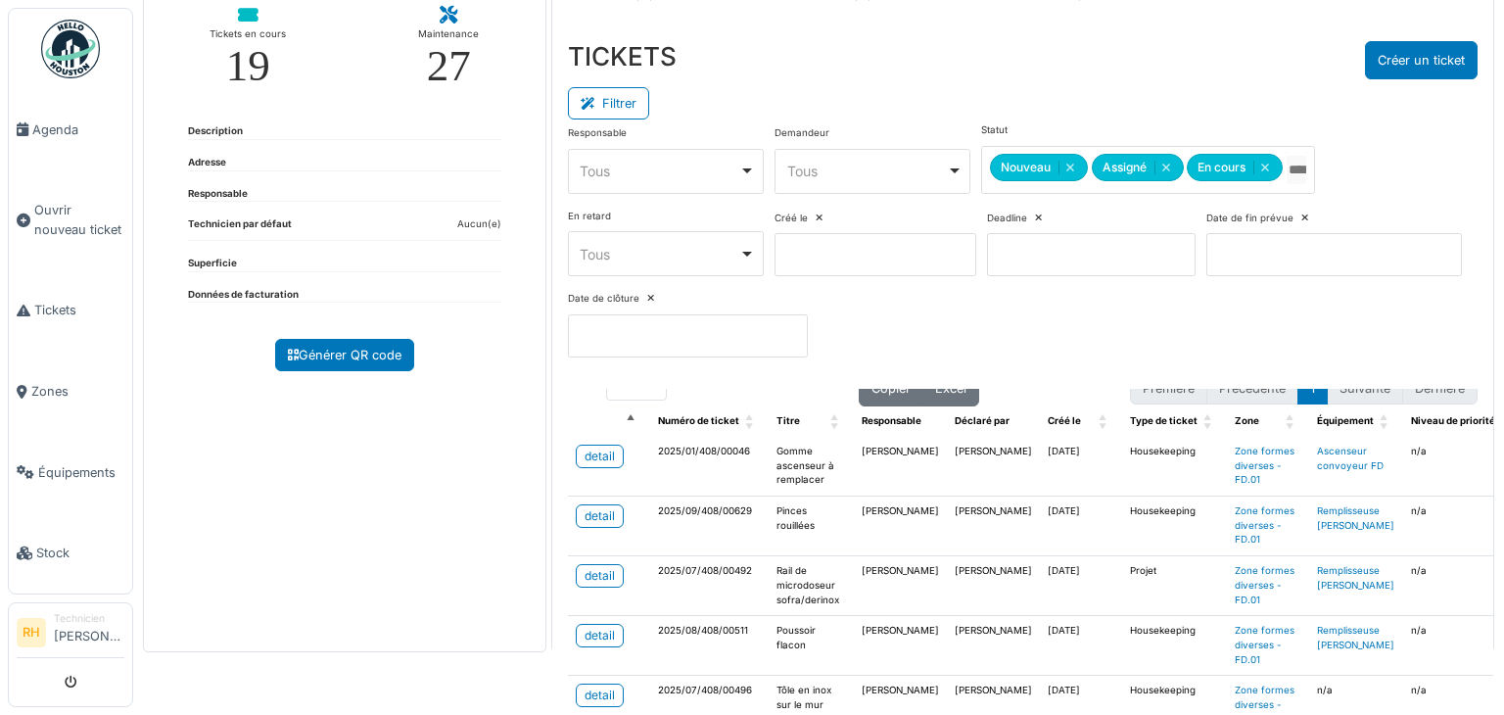
scroll to position [98, 0]
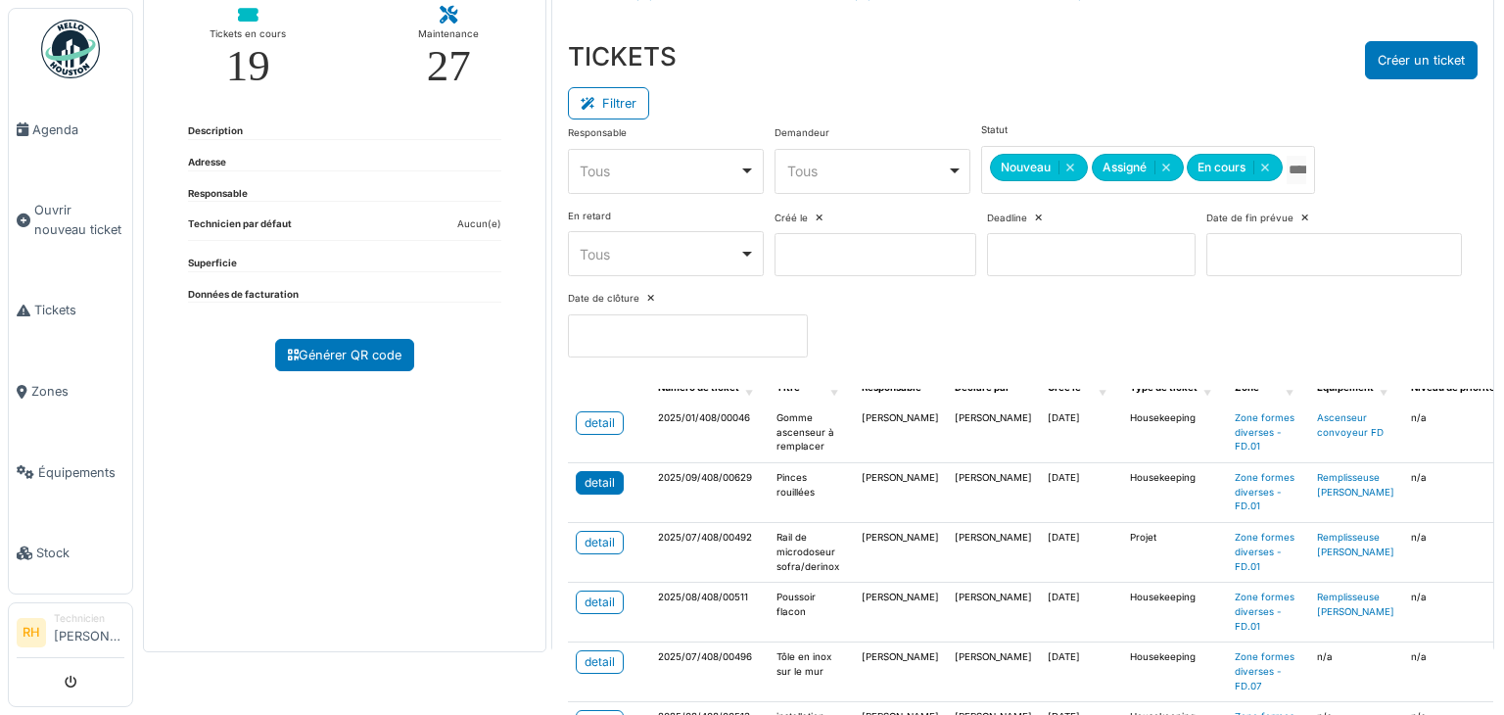
click at [587, 482] on div "detail" at bounding box center [599, 483] width 30 height 18
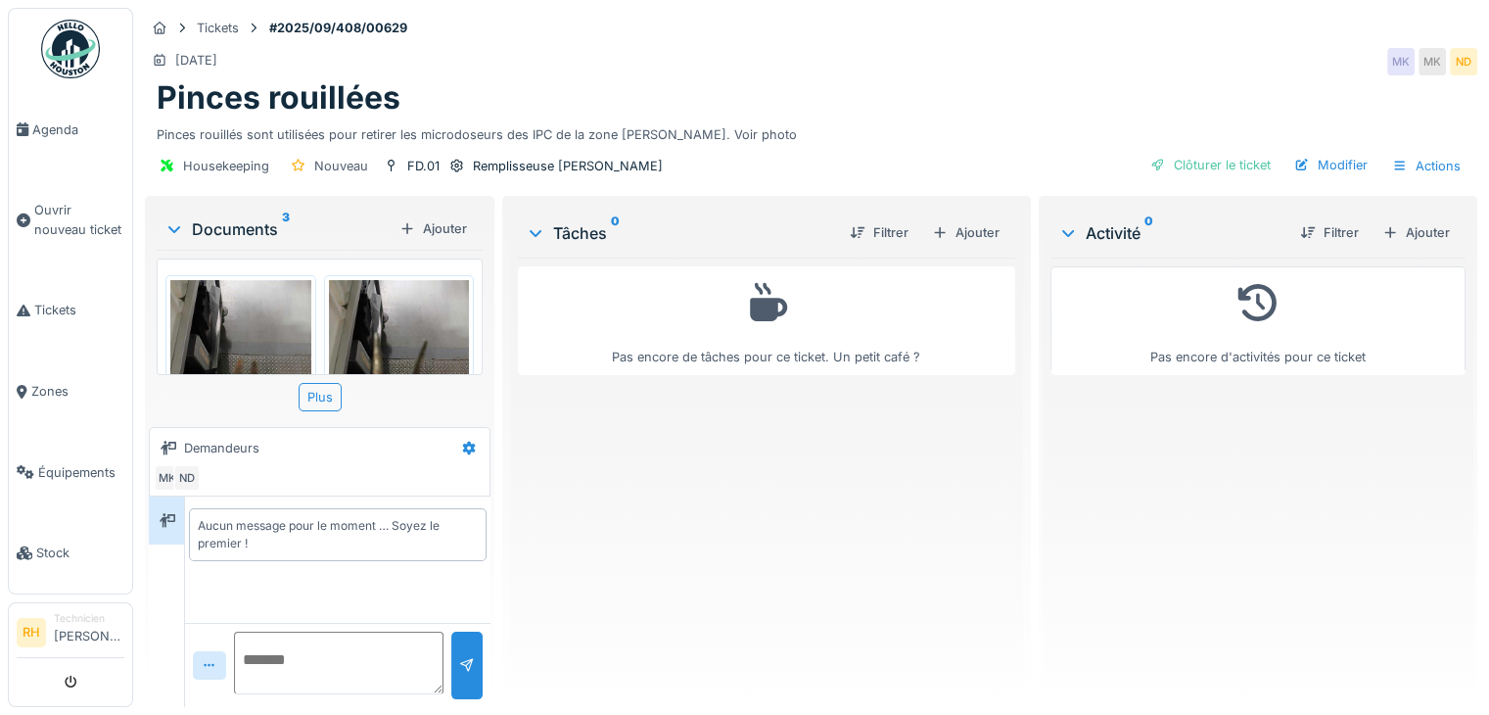
click at [243, 327] on img at bounding box center [240, 373] width 141 height 187
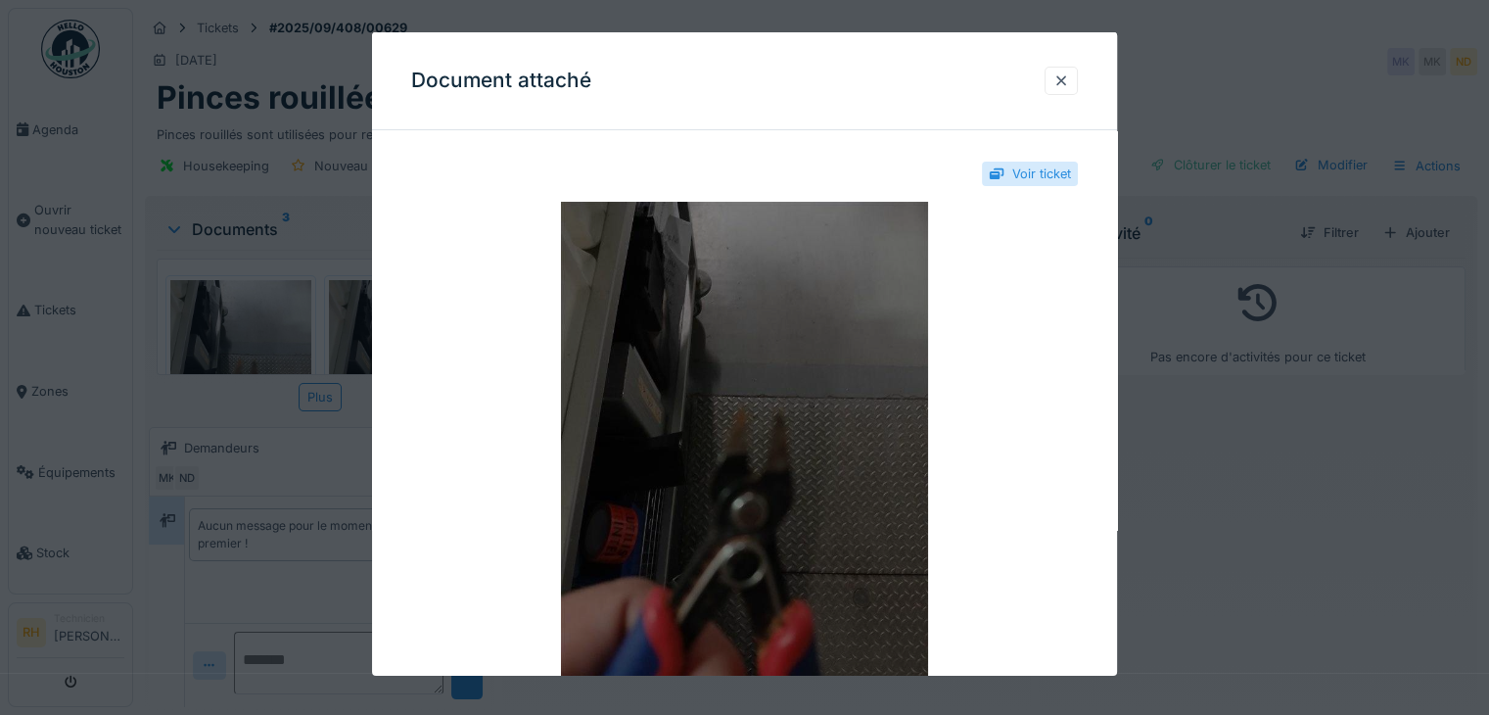
click at [1039, 369] on img at bounding box center [744, 446] width 667 height 489
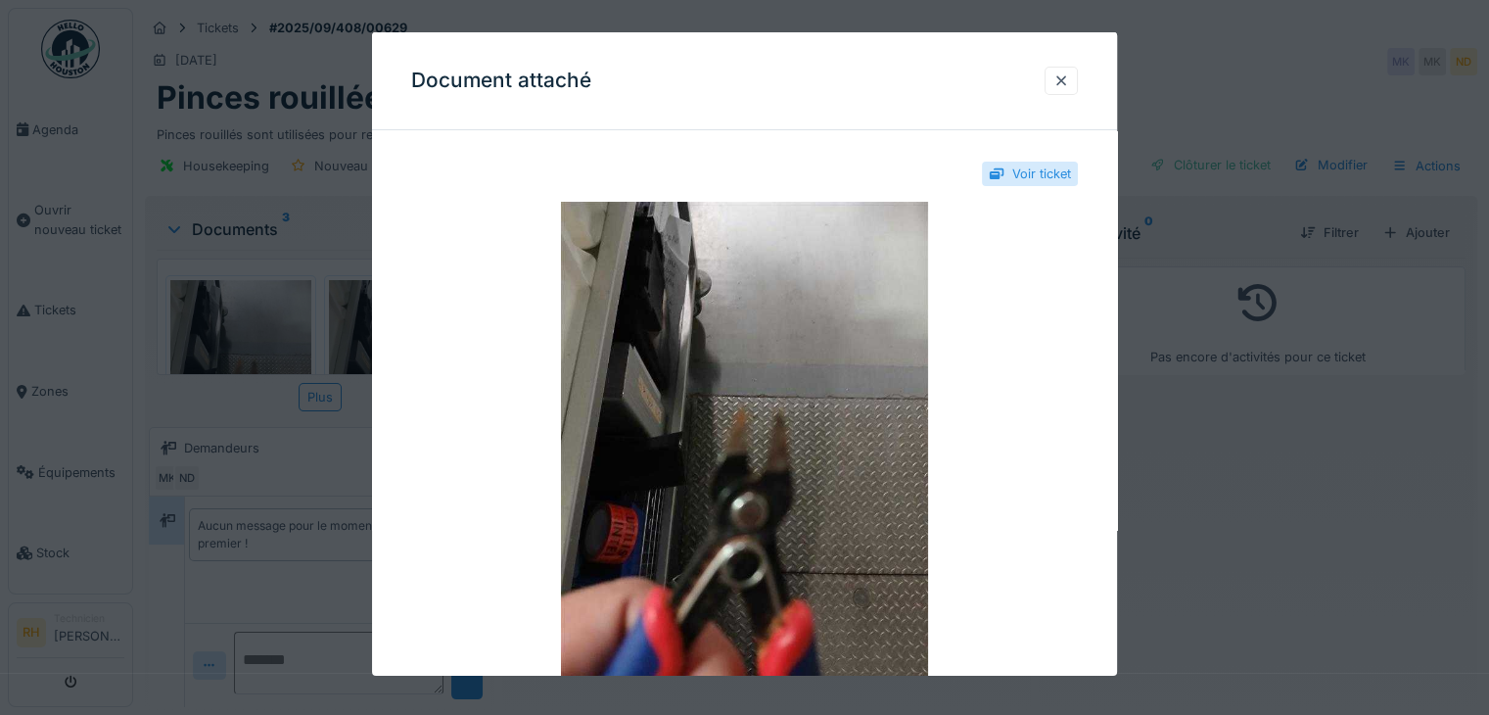
drag, startPoint x: 263, startPoint y: 420, endPoint x: 282, endPoint y: 396, distance: 30.0
click at [263, 419] on div at bounding box center [744, 357] width 1489 height 715
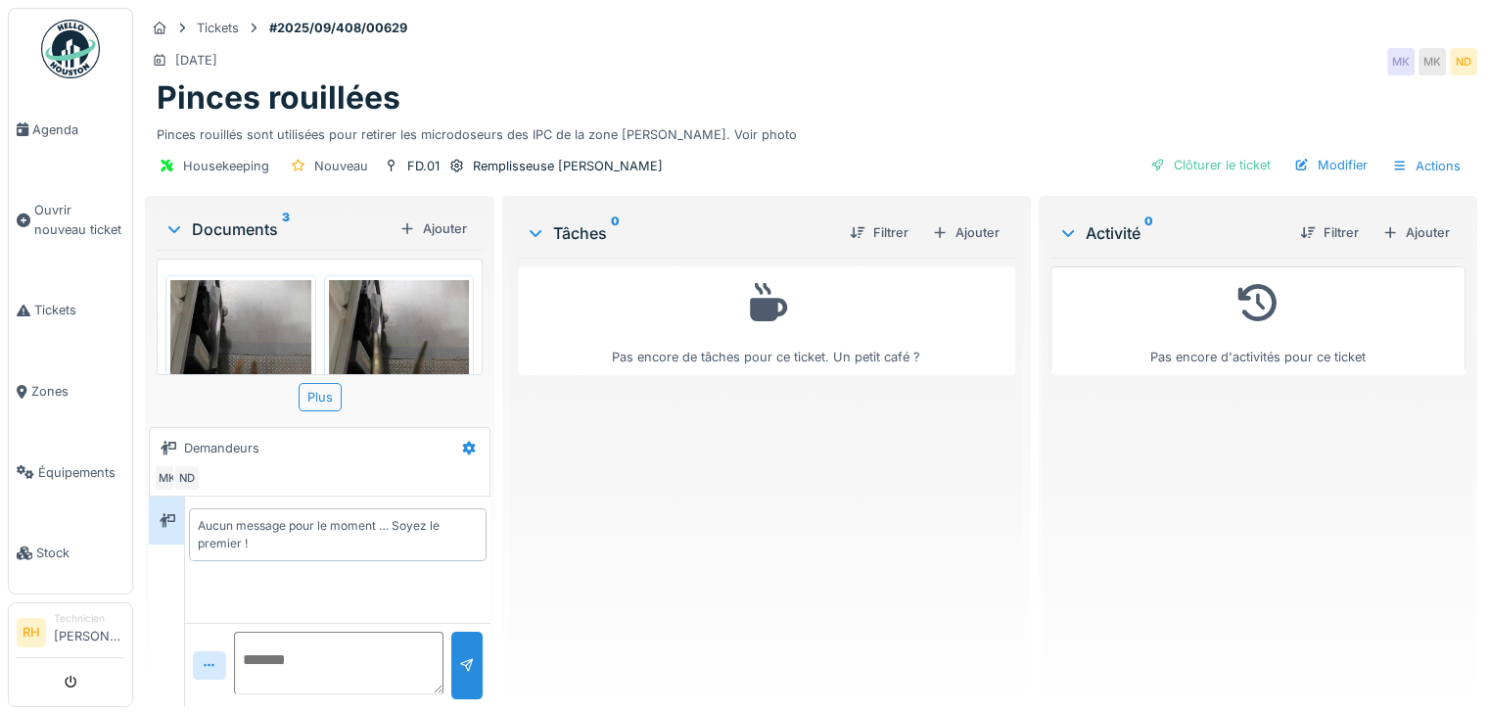
click at [388, 354] on img at bounding box center [399, 373] width 141 height 187
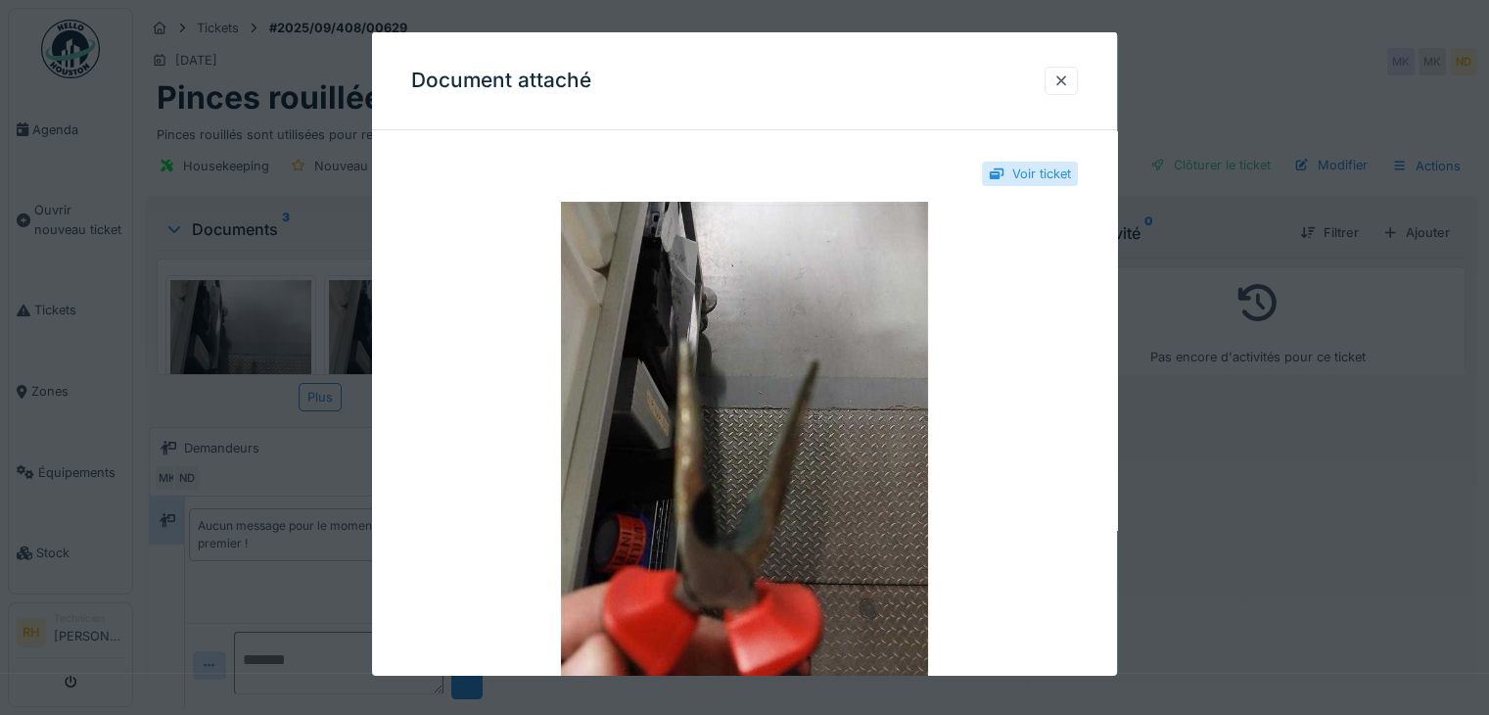
click at [248, 401] on div at bounding box center [744, 357] width 1489 height 715
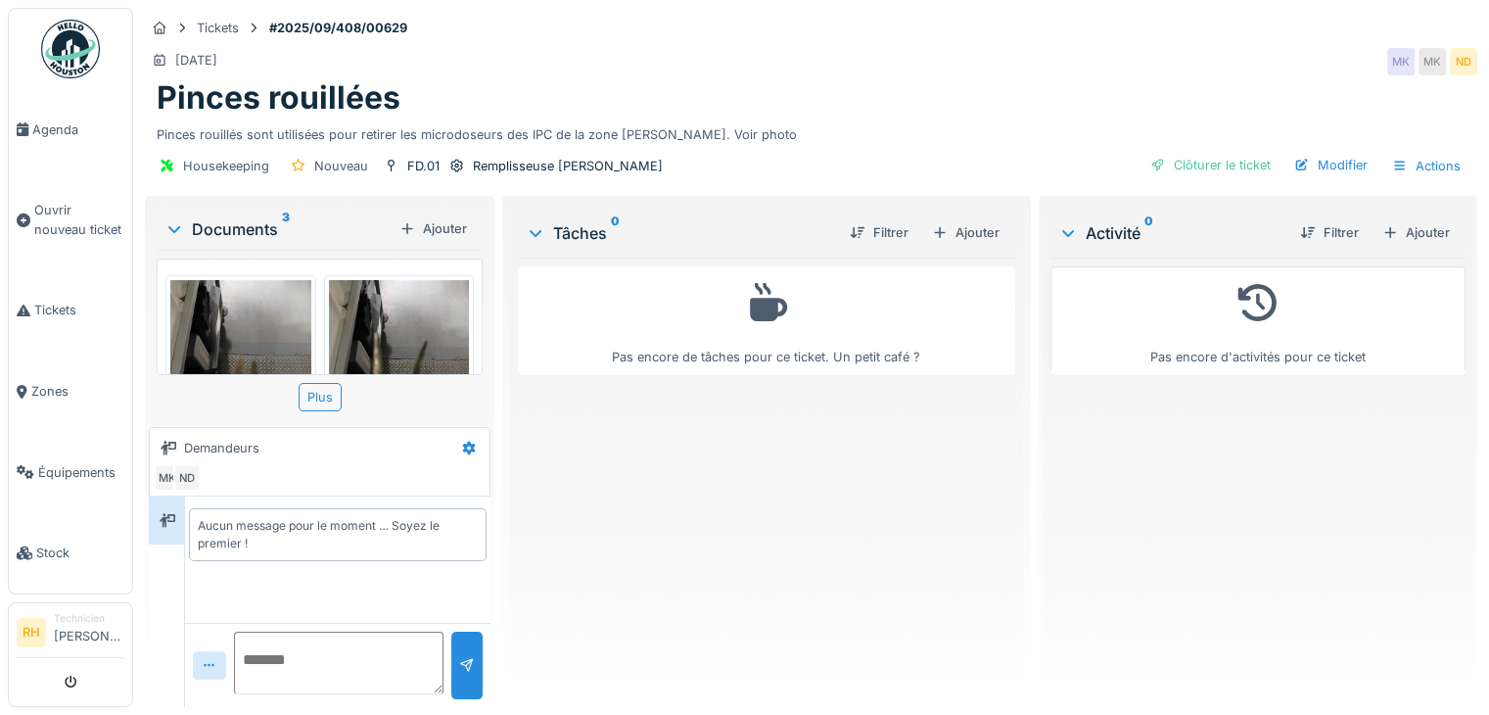
click at [347, 310] on img at bounding box center [399, 373] width 141 height 187
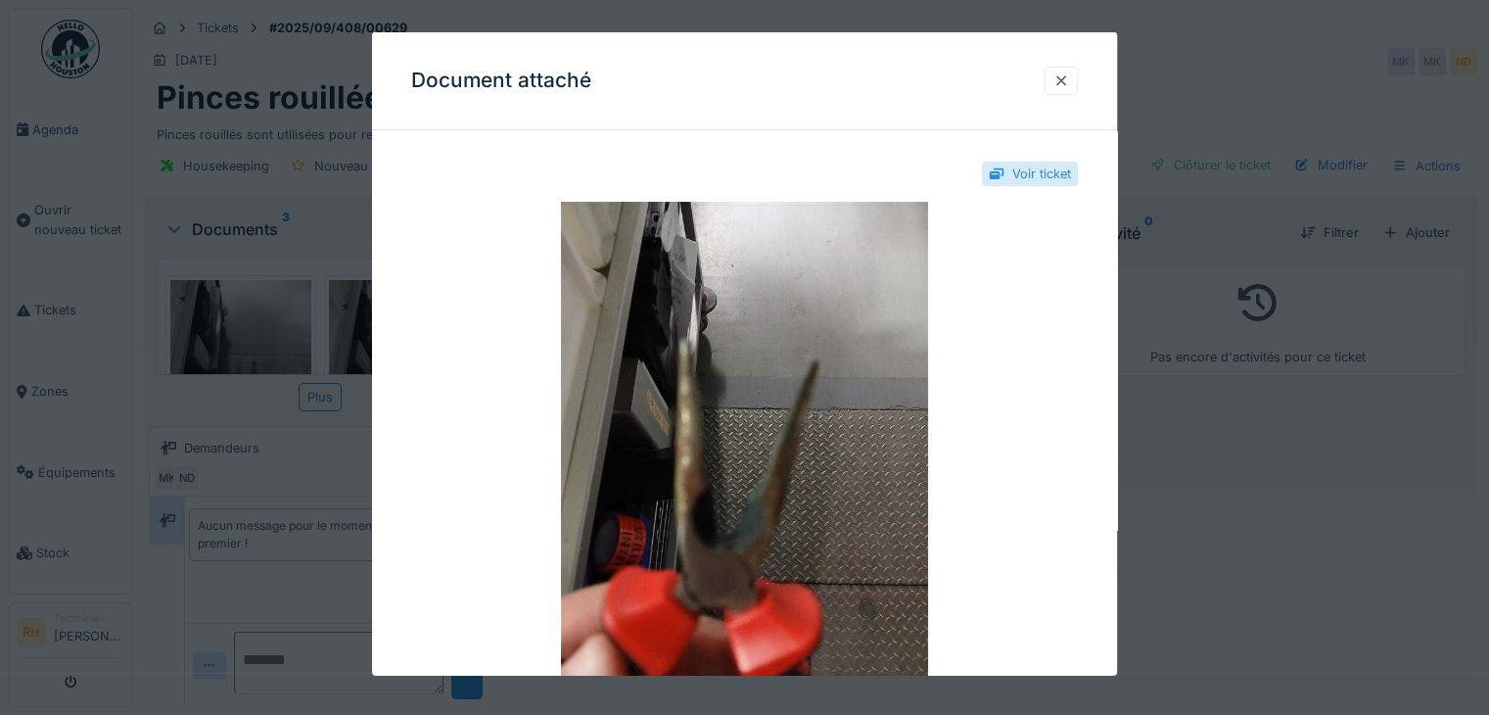
scroll to position [15, 0]
click at [1289, 490] on div at bounding box center [744, 357] width 1489 height 715
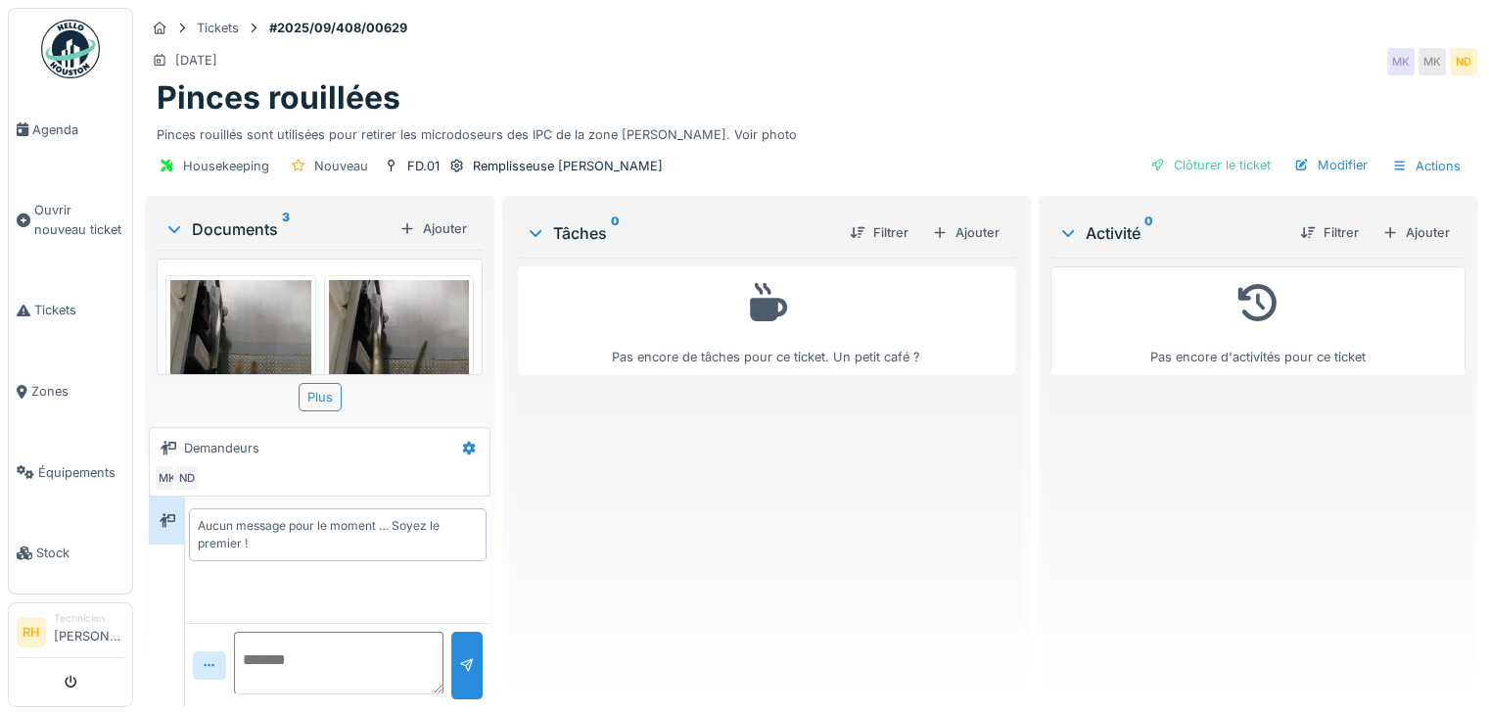
click at [366, 306] on img at bounding box center [399, 373] width 141 height 187
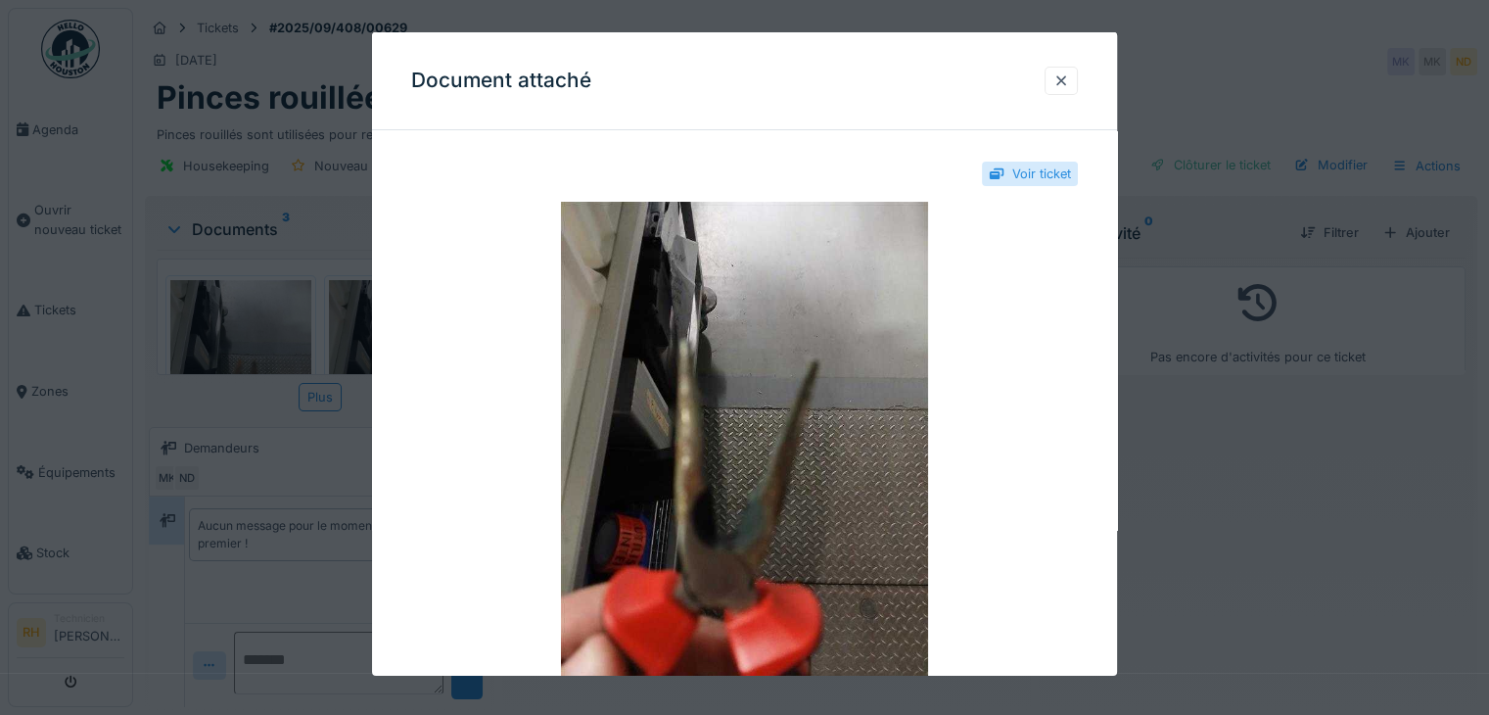
click at [280, 440] on div at bounding box center [744, 357] width 1489 height 715
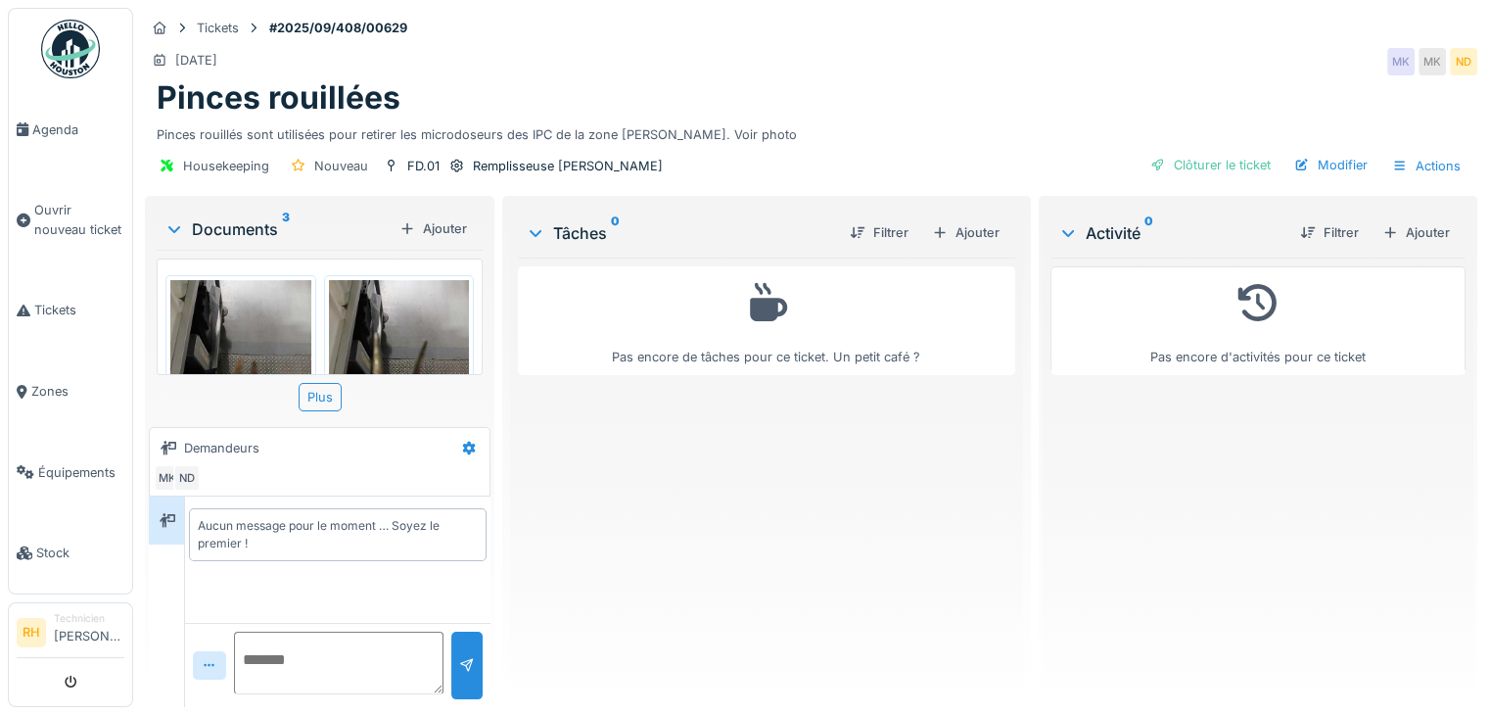
click at [345, 292] on img at bounding box center [399, 373] width 141 height 187
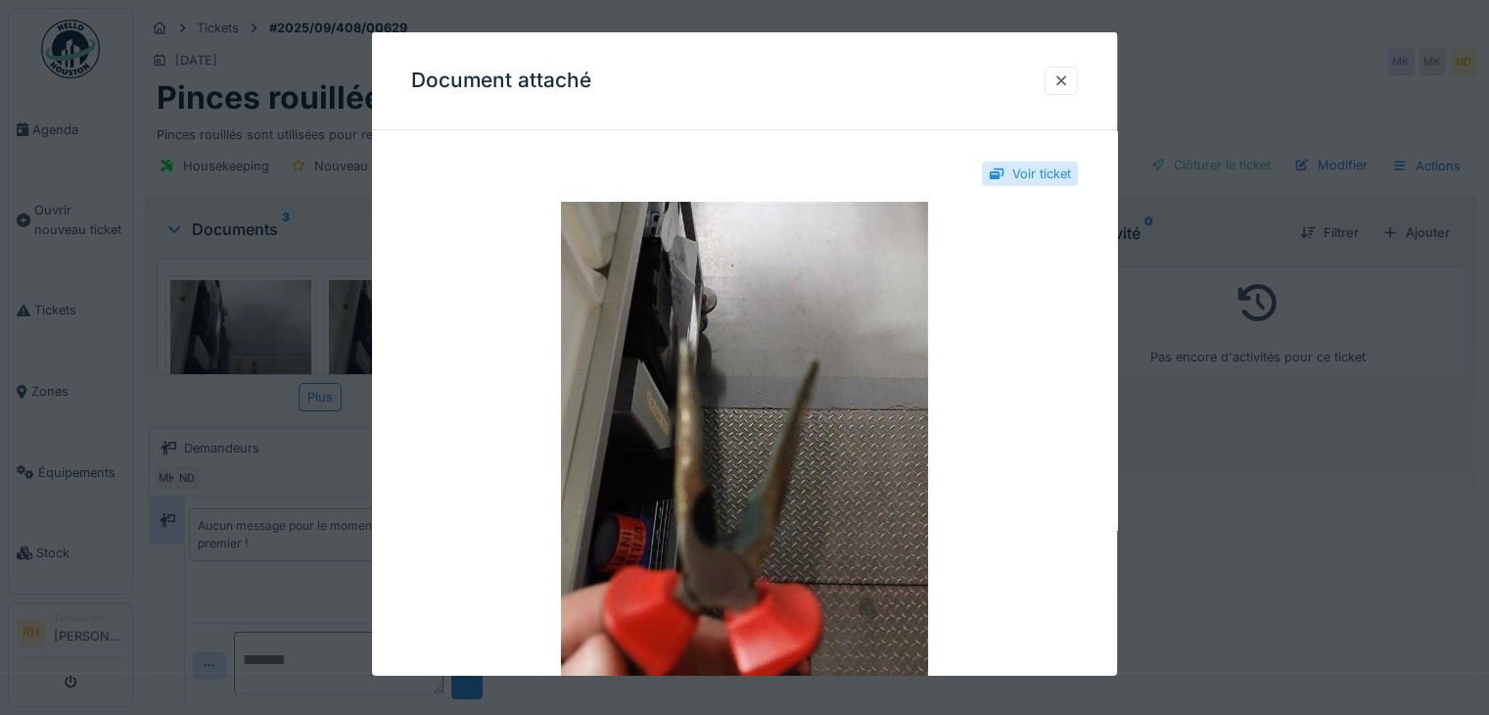
click at [1233, 507] on div at bounding box center [744, 357] width 1489 height 715
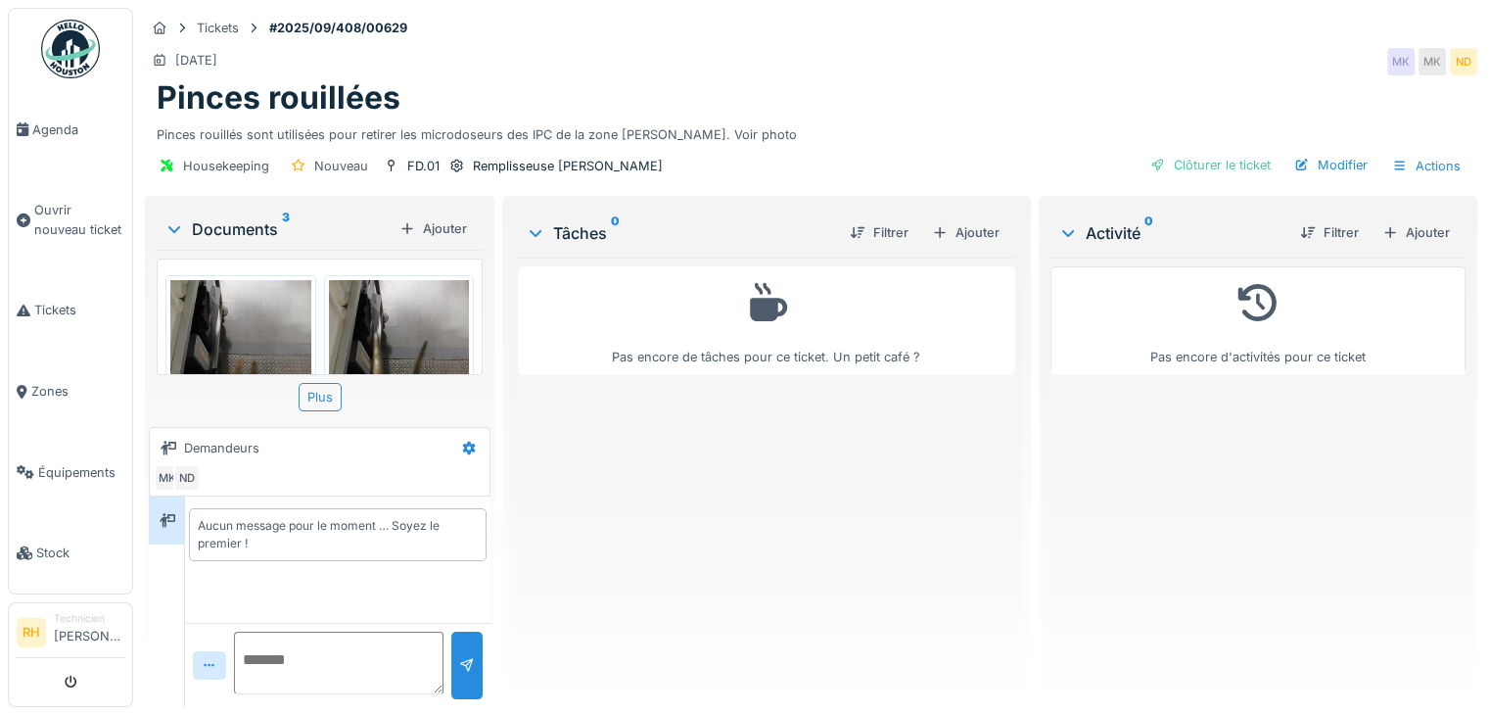
click at [250, 327] on img at bounding box center [240, 373] width 141 height 187
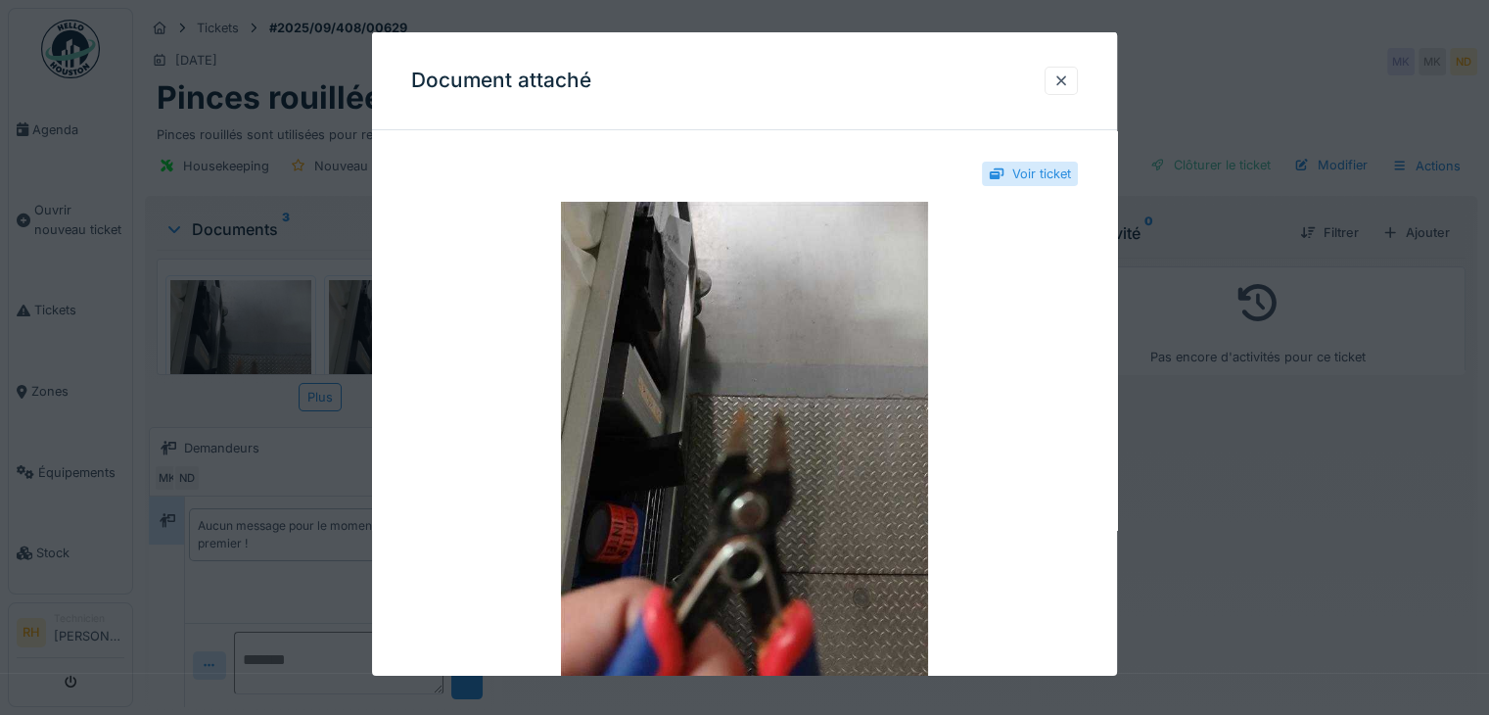
click at [1254, 655] on div at bounding box center [744, 357] width 1489 height 715
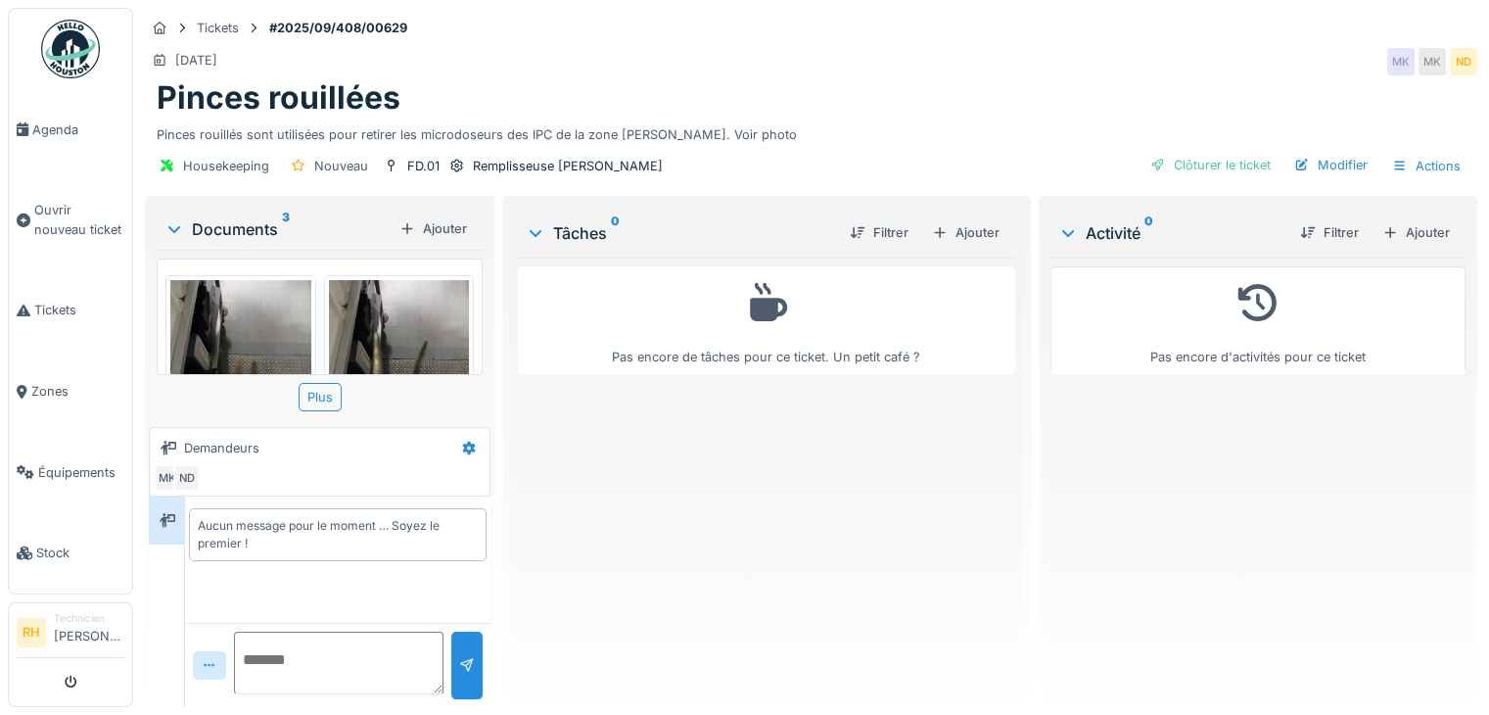
scroll to position [0, 0]
drag, startPoint x: 427, startPoint y: 14, endPoint x: 271, endPoint y: 16, distance: 155.7
click at [266, 16] on div "Tickets #2025/09/408/00629" at bounding box center [811, 28] width 1332 height 24
copy strong "#2025/09/408/00629"
click at [662, 522] on div "Pas encore de tâches pour ce ticket. Un petit café ?" at bounding box center [766, 474] width 497 height 434
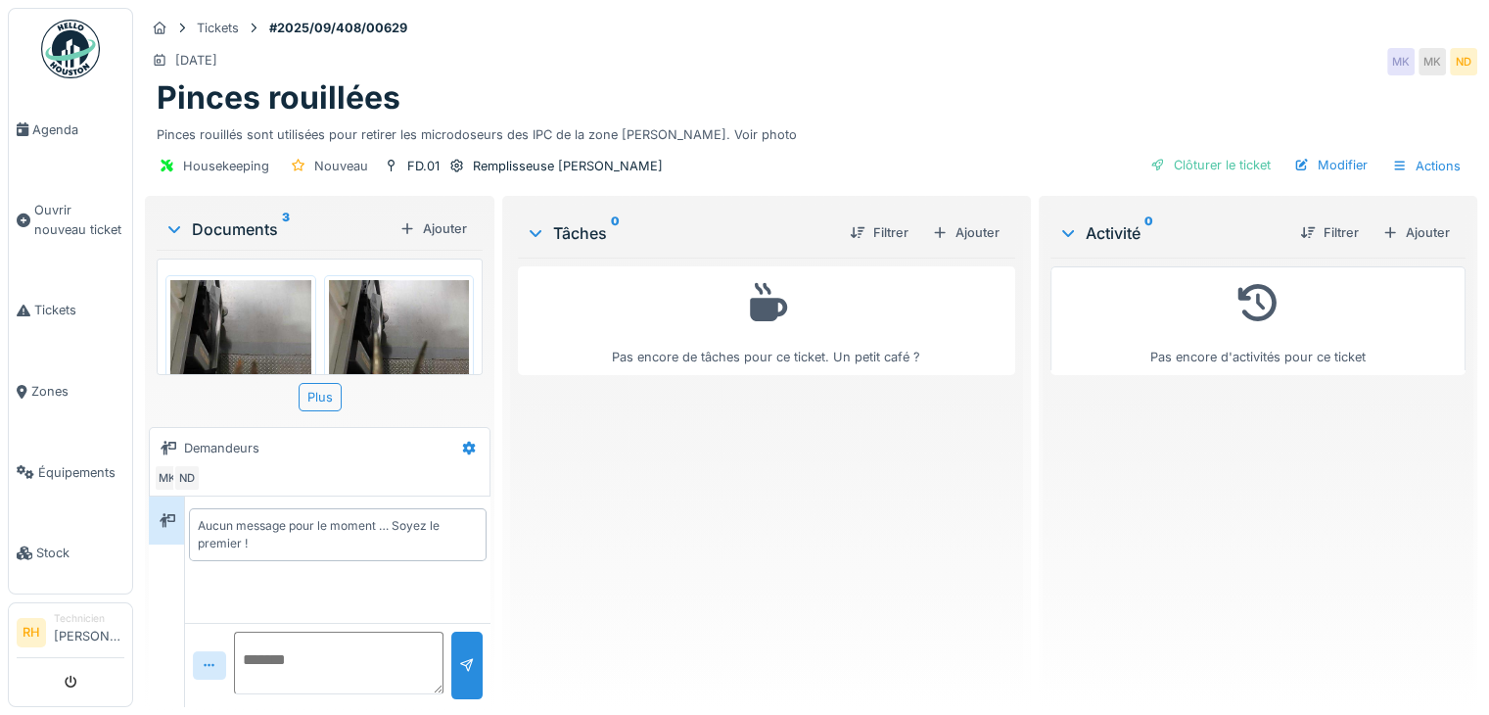
click at [902, 531] on div "Pas encore de tâches pour ce ticket. Un petit café ?" at bounding box center [766, 474] width 497 height 434
click at [832, 531] on div "Pas encore de tâches pour ce ticket. Un petit café ?" at bounding box center [766, 474] width 497 height 434
drag, startPoint x: 1468, startPoint y: 380, endPoint x: 1438, endPoint y: 356, distance: 38.4
click at [1465, 375] on div "Tickets #2025/09/408/00629 [DATE] MK MK ND Pinces rouillées Pinces rouillés son…" at bounding box center [811, 357] width 1356 height 715
